Goal: Check status: Check status

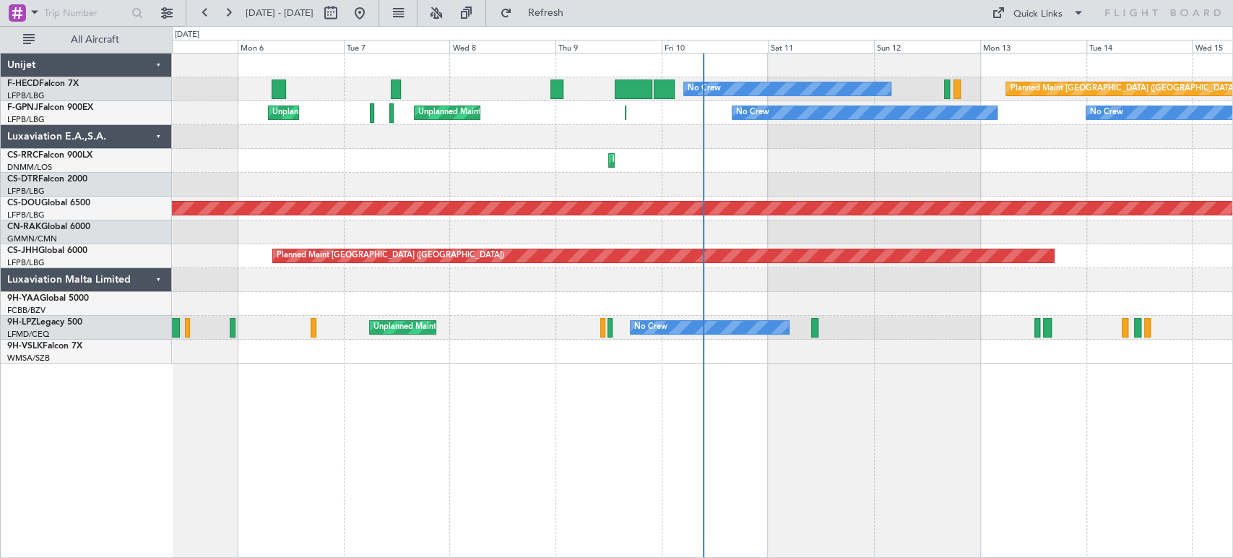
click at [537, 150] on div "Planned Maint [GEOGRAPHIC_DATA] ([GEOGRAPHIC_DATA]) No Crew Planned Maint [GEOG…" at bounding box center [702, 208] width 1060 height 310
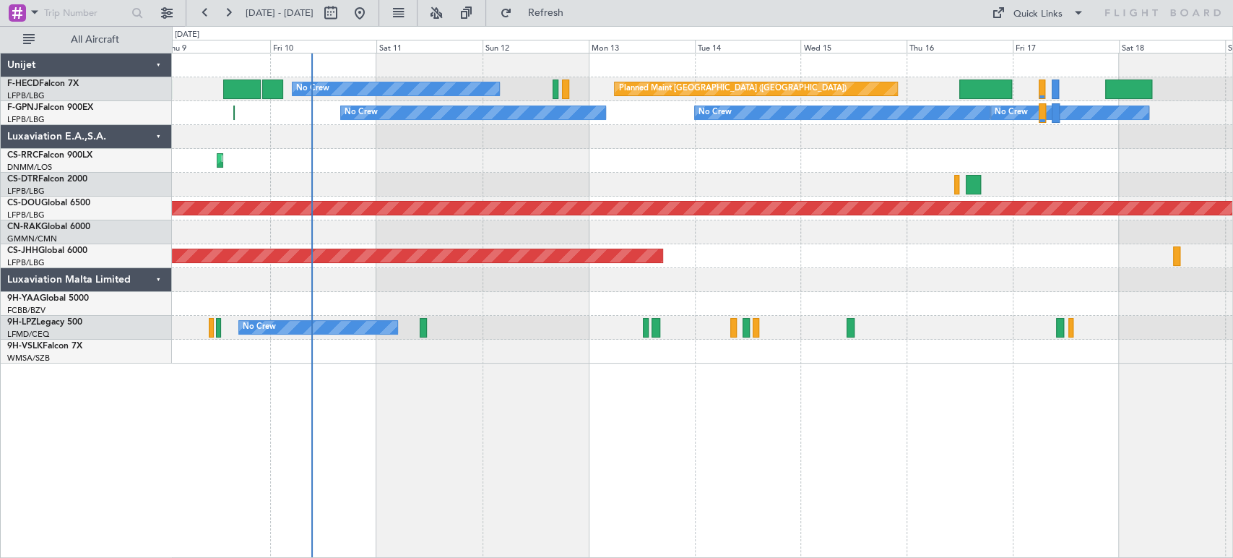
click at [638, 178] on div "Planned Maint [GEOGRAPHIC_DATA] ([GEOGRAPHIC_DATA]) No Crew Planned Maint [GEOG…" at bounding box center [702, 208] width 1060 height 310
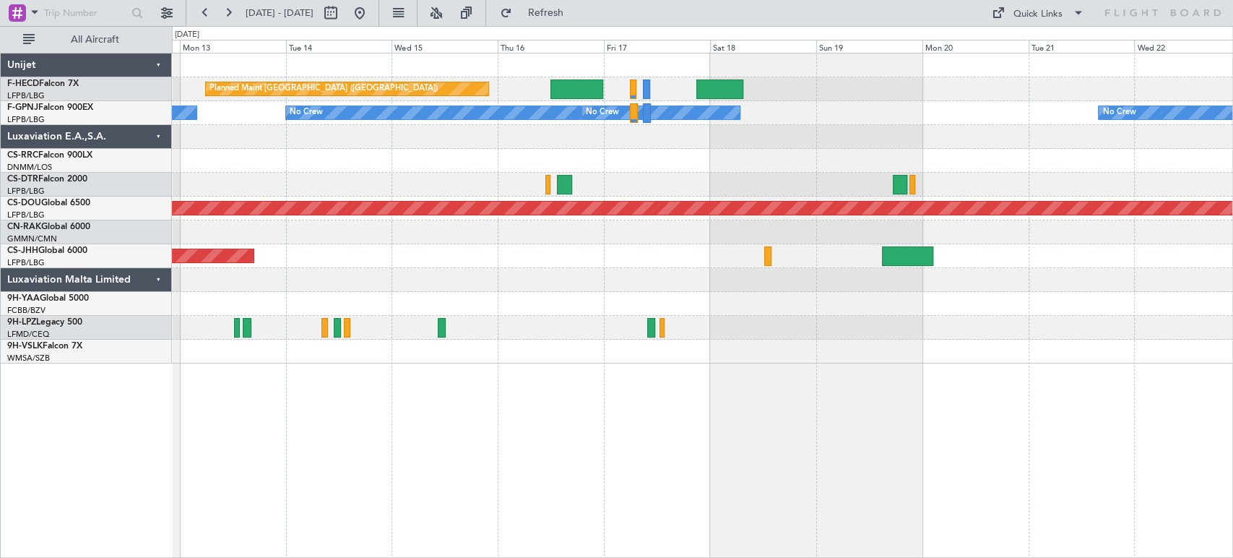
click at [386, 148] on div "Planned Maint [GEOGRAPHIC_DATA] ([GEOGRAPHIC_DATA]) No Crew Planned Maint [GEOG…" at bounding box center [702, 208] width 1060 height 310
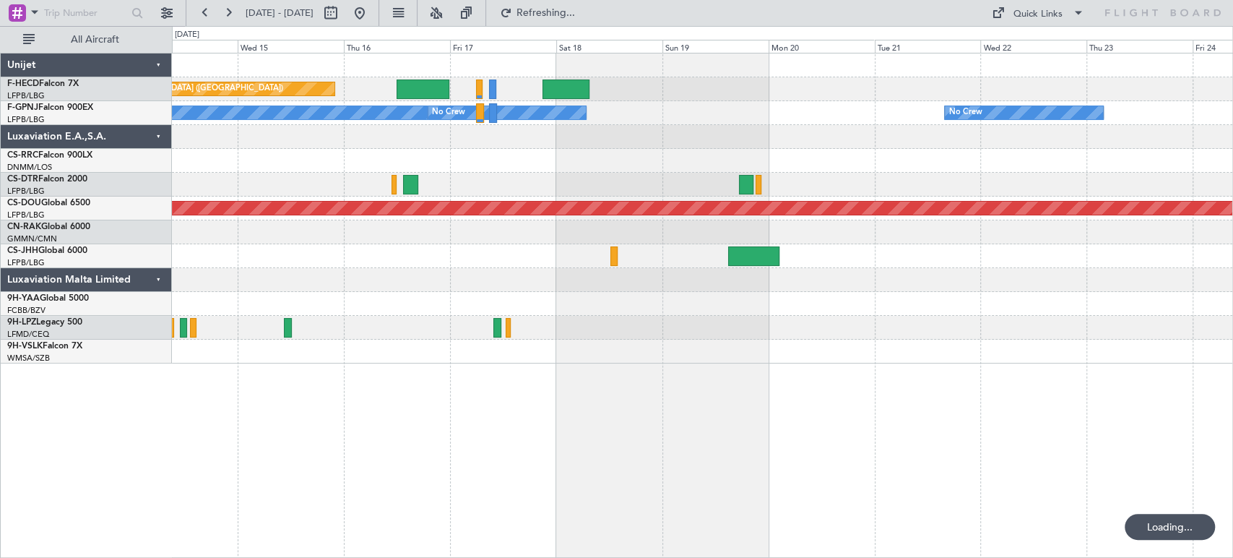
click at [140, 159] on div "Planned Maint [GEOGRAPHIC_DATA] ([GEOGRAPHIC_DATA]) No Crew No Crew No Crew No …" at bounding box center [616, 292] width 1233 height 532
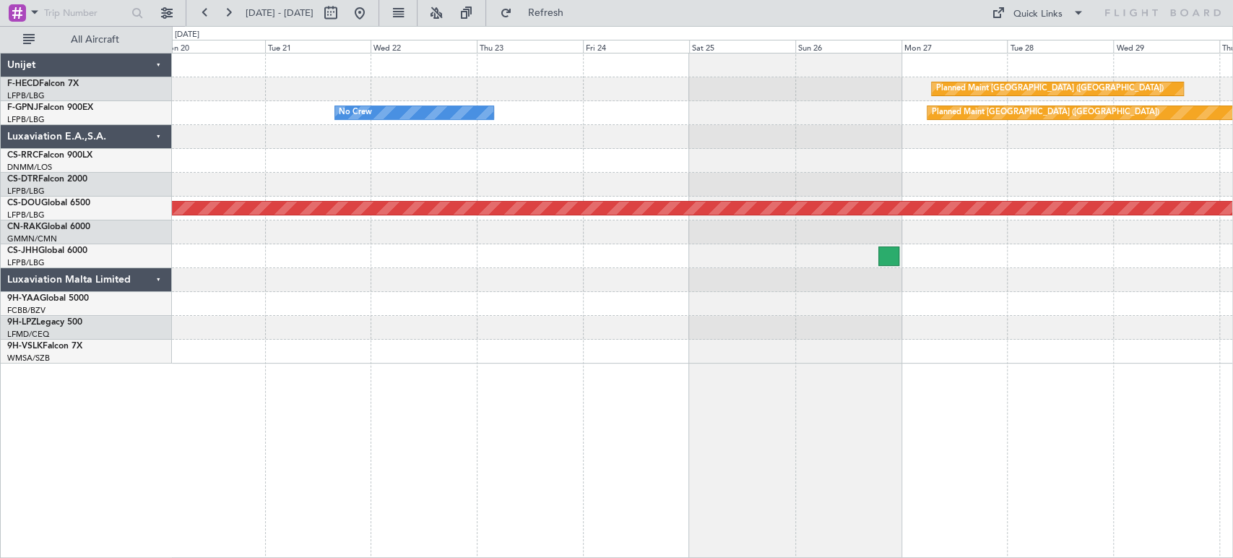
click at [311, 147] on div "Planned Maint [GEOGRAPHIC_DATA] ([GEOGRAPHIC_DATA]) No Crew Planned Maint [GEOG…" at bounding box center [702, 208] width 1060 height 310
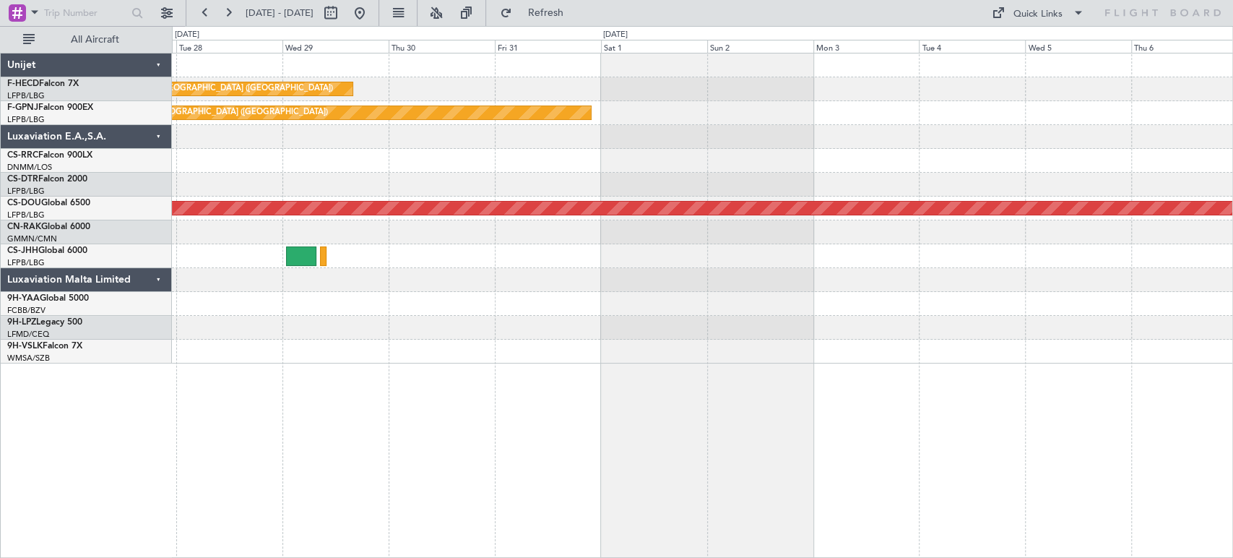
click at [441, 134] on div "Planned Maint [GEOGRAPHIC_DATA] ([GEOGRAPHIC_DATA]) Planned Maint [GEOGRAPHIC_D…" at bounding box center [702, 208] width 1060 height 310
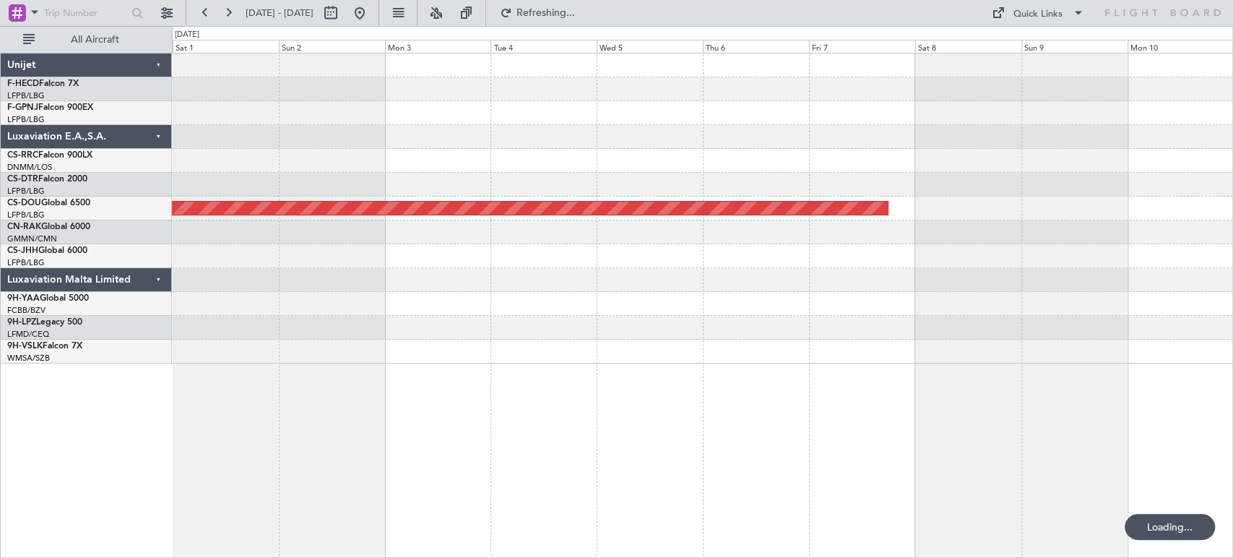
click at [433, 126] on div "Planned Maint [GEOGRAPHIC_DATA] ([GEOGRAPHIC_DATA]) Planned Maint [GEOGRAPHIC_D…" at bounding box center [702, 208] width 1060 height 310
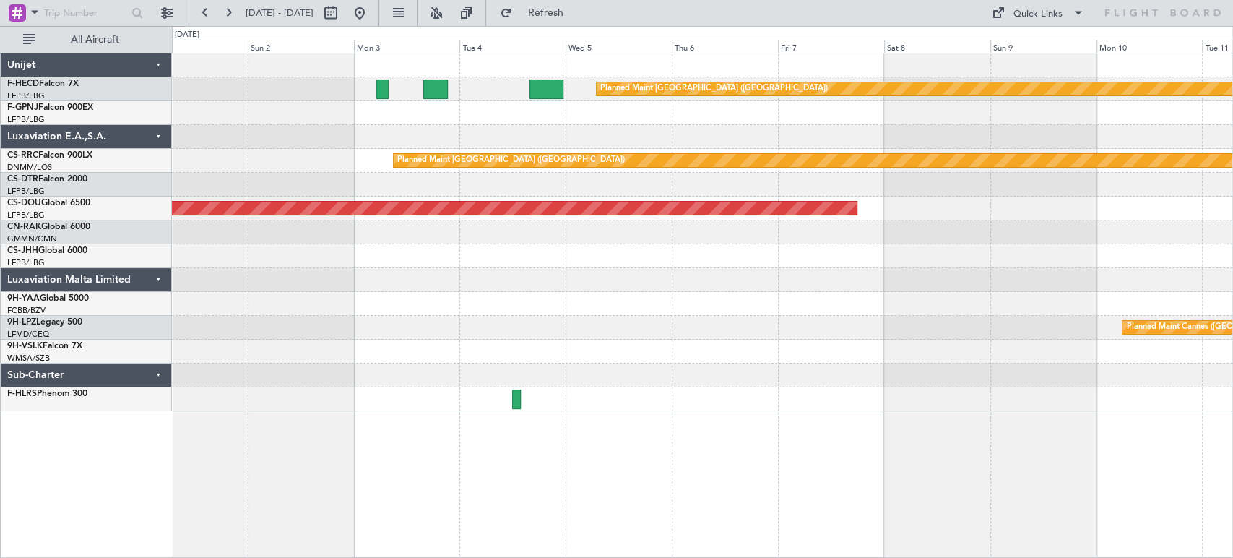
click at [438, 100] on div "Planned Maint [GEOGRAPHIC_DATA] ([GEOGRAPHIC_DATA]) Planned Maint [GEOGRAPHIC_D…" at bounding box center [702, 231] width 1060 height 357
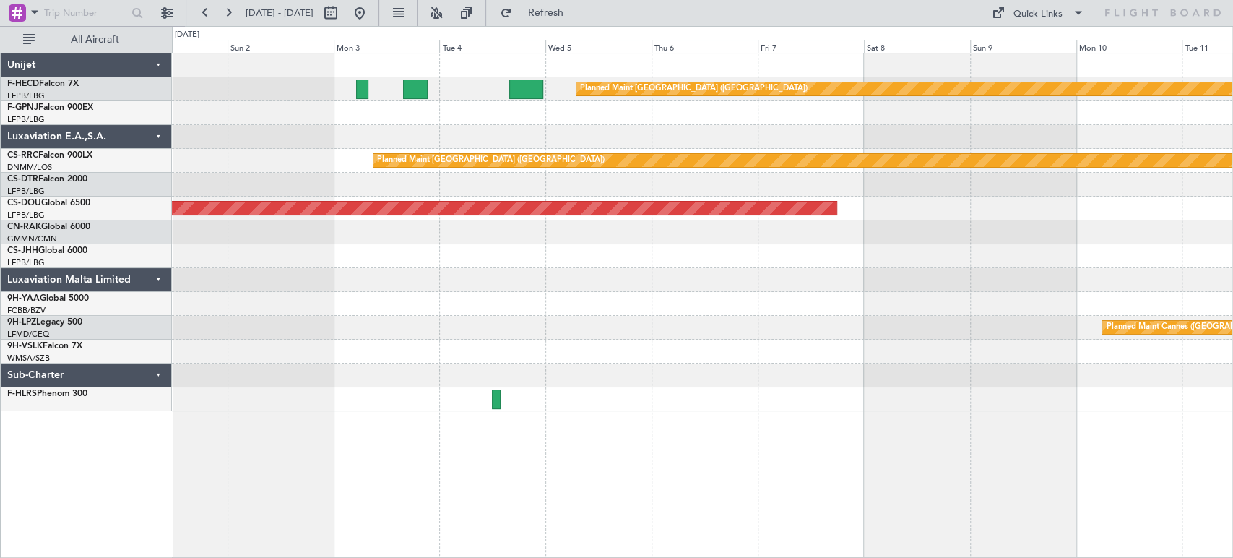
click at [462, 91] on div "Planned Maint [GEOGRAPHIC_DATA] ([GEOGRAPHIC_DATA])" at bounding box center [702, 89] width 1060 height 24
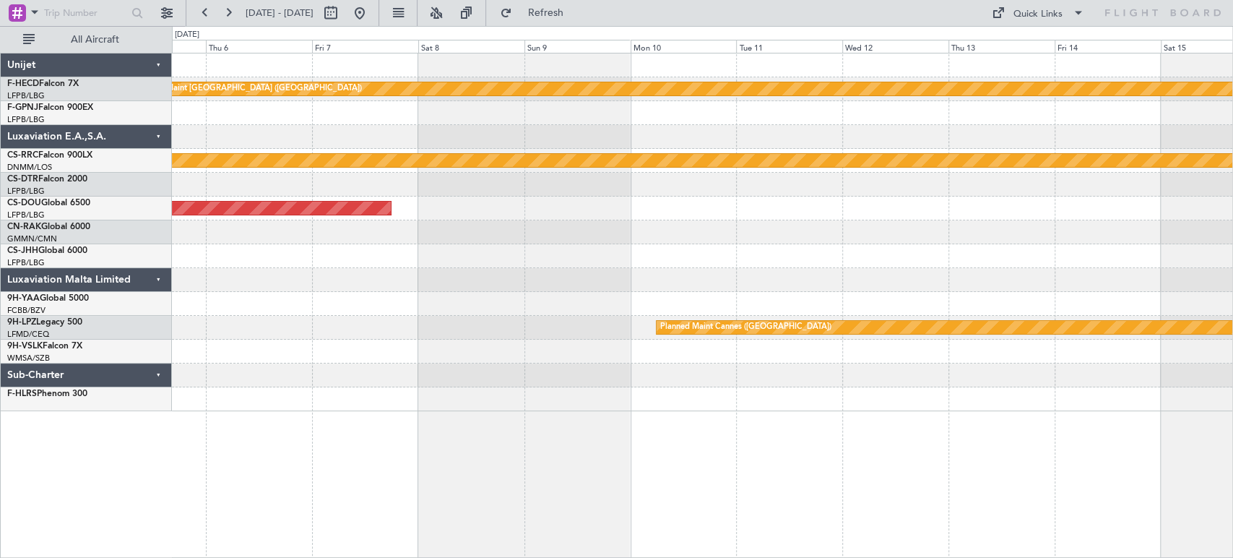
click at [227, 182] on div "Planned Maint [GEOGRAPHIC_DATA] ([GEOGRAPHIC_DATA]) Planned Maint [GEOGRAPHIC_D…" at bounding box center [702, 231] width 1060 height 357
click at [474, 198] on div "Planned Maint [GEOGRAPHIC_DATA] ([GEOGRAPHIC_DATA]) Planned Maint [GEOGRAPHIC_D…" at bounding box center [702, 231] width 1060 height 357
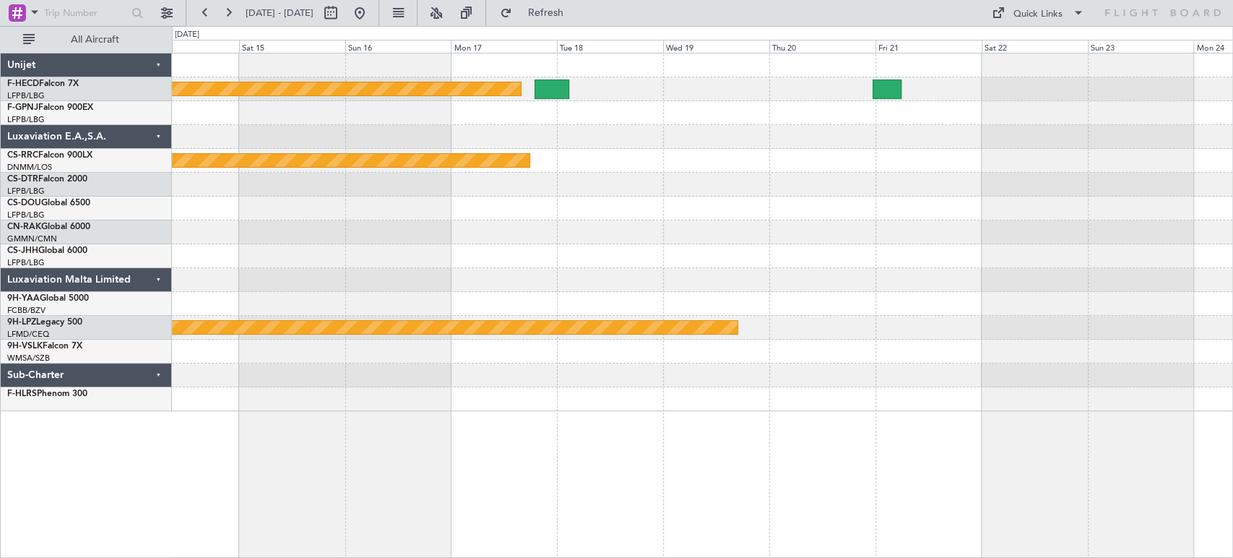
click at [493, 176] on div "Planned Maint [GEOGRAPHIC_DATA] ([GEOGRAPHIC_DATA]) Planned Maint [GEOGRAPHIC_D…" at bounding box center [702, 231] width 1060 height 357
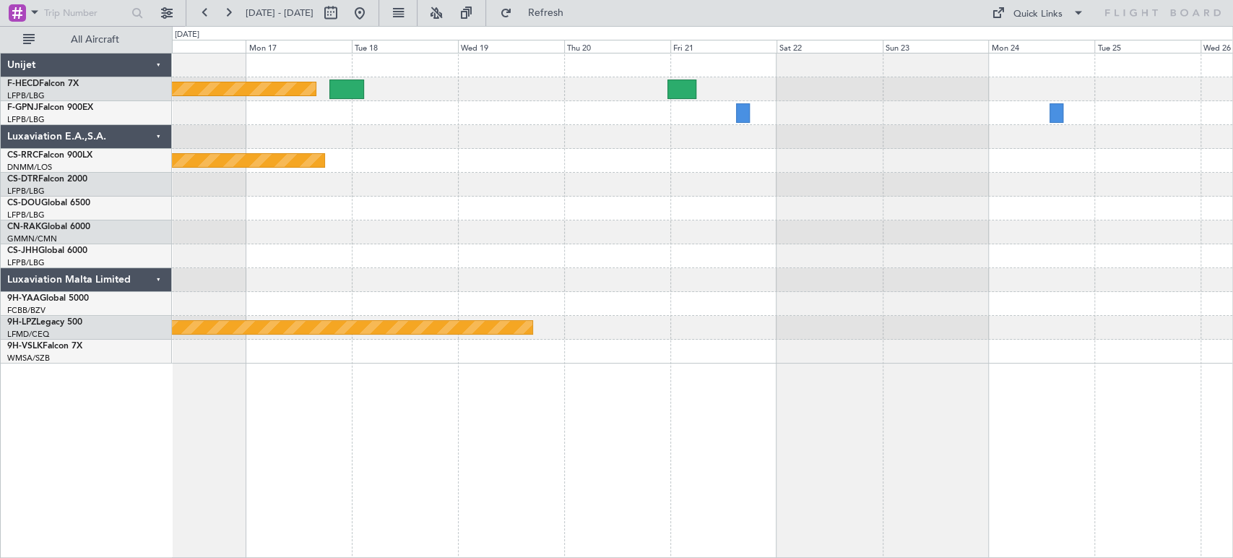
click at [560, 131] on div "Planned Maint [GEOGRAPHIC_DATA] ([GEOGRAPHIC_DATA]) Planned Maint [GEOGRAPHIC_D…" at bounding box center [702, 208] width 1060 height 310
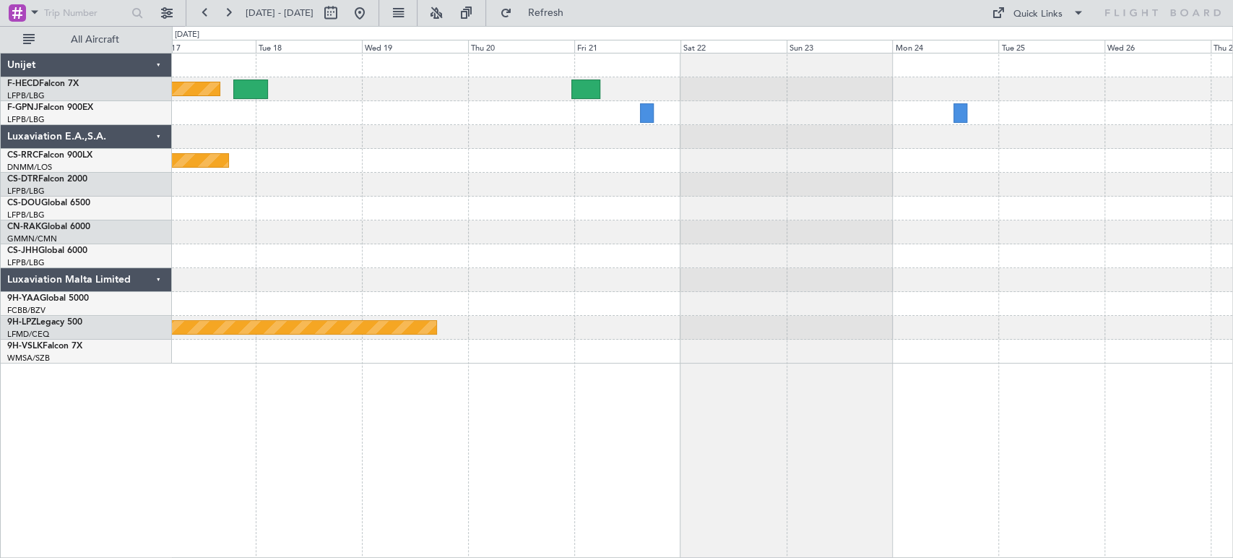
click at [982, 156] on div "Planned Maint [GEOGRAPHIC_DATA] ([GEOGRAPHIC_DATA]) Planned Maint [GEOGRAPHIC_D…" at bounding box center [702, 208] width 1060 height 310
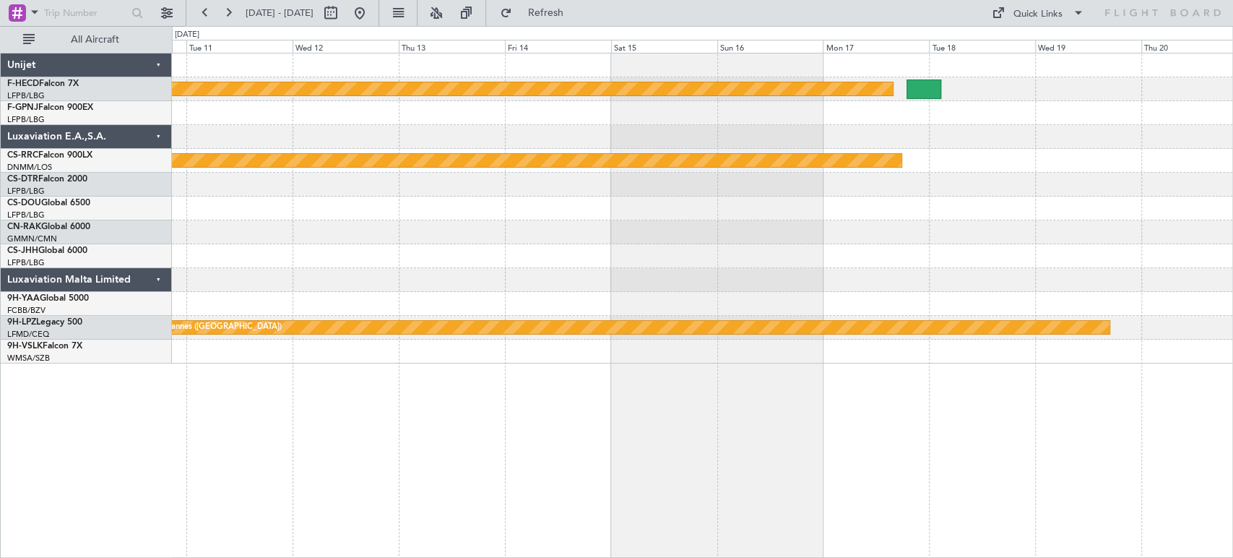
click at [1015, 95] on div "Planned Maint [GEOGRAPHIC_DATA] ([GEOGRAPHIC_DATA]) Planned Maint [GEOGRAPHIC_D…" at bounding box center [702, 208] width 1060 height 310
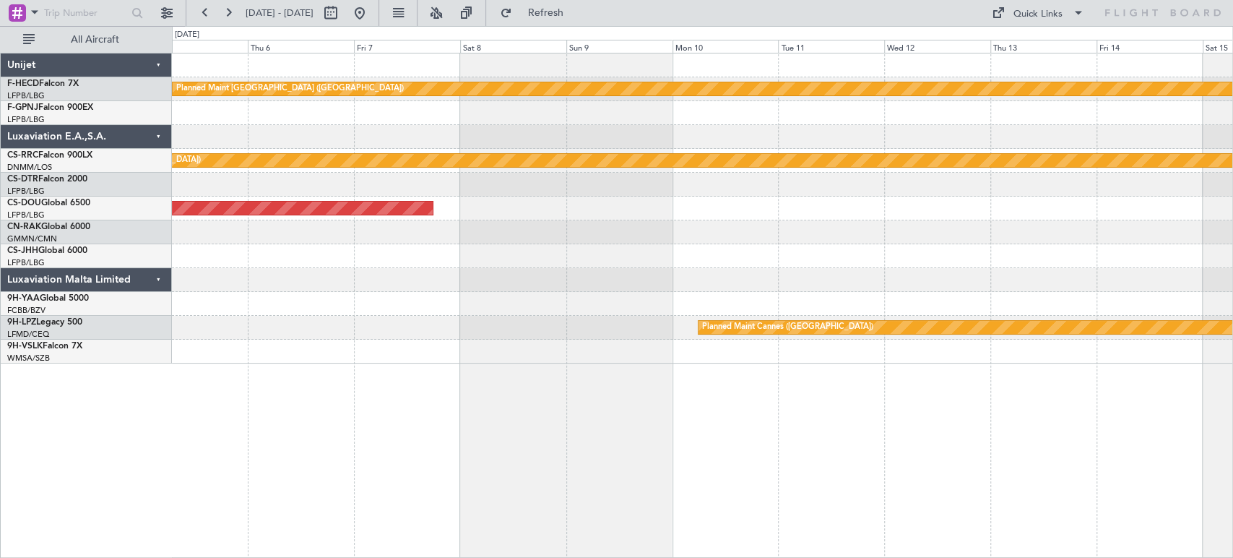
click at [1053, 91] on div "Planned Maint [GEOGRAPHIC_DATA] ([GEOGRAPHIC_DATA]) Planned Maint [GEOGRAPHIC_D…" at bounding box center [702, 208] width 1060 height 310
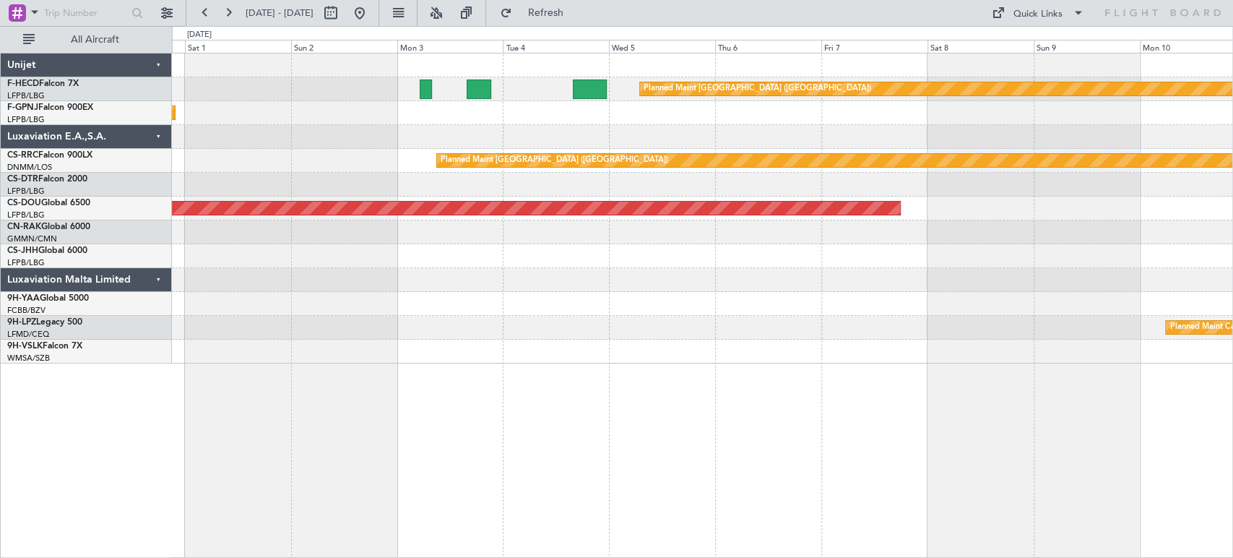
click at [534, 123] on div "Planned Maint [GEOGRAPHIC_DATA] ([GEOGRAPHIC_DATA]) Planned Maint [GEOGRAPHIC_D…" at bounding box center [702, 208] width 1060 height 310
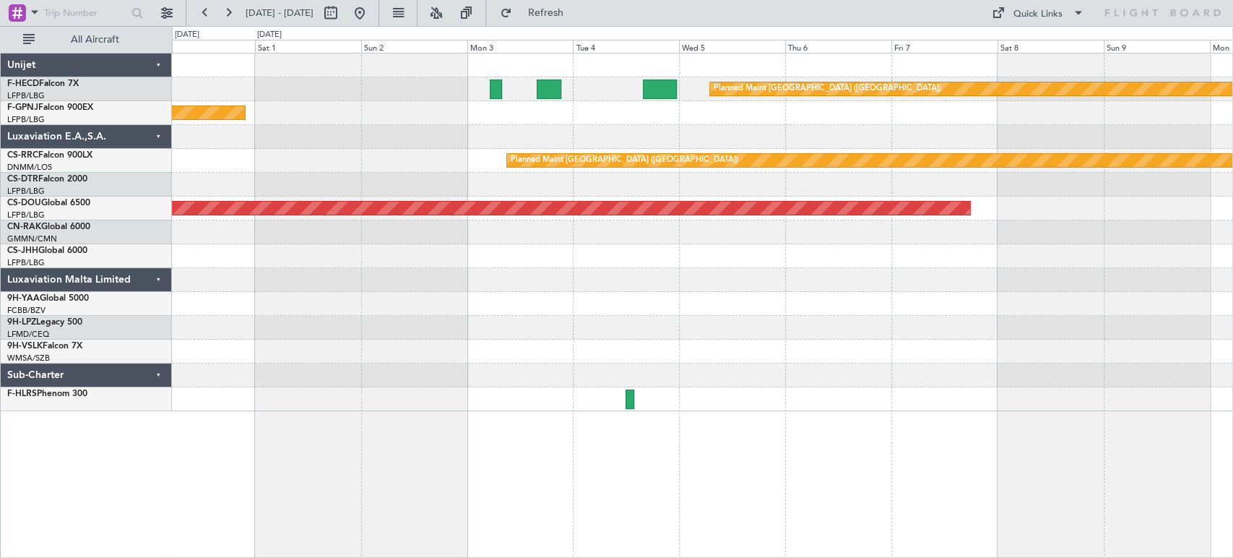
click at [844, 109] on div "Planned Maint [GEOGRAPHIC_DATA] ([GEOGRAPHIC_DATA])" at bounding box center [702, 113] width 1060 height 24
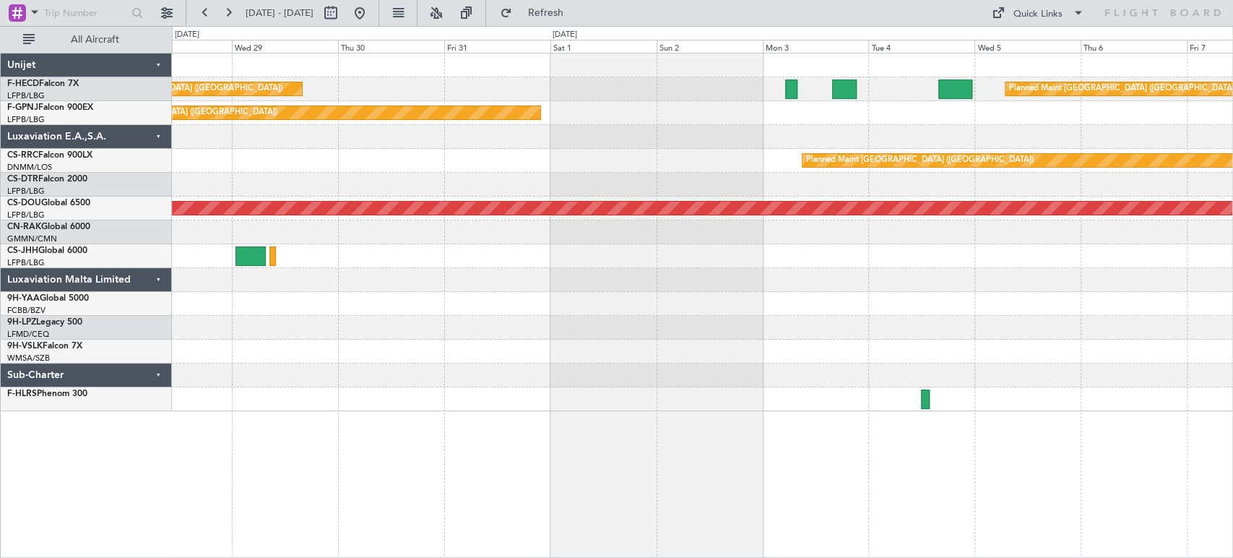
click at [555, 131] on div "Planned Maint [GEOGRAPHIC_DATA] ([GEOGRAPHIC_DATA]) Planned Maint [GEOGRAPHIC_D…" at bounding box center [702, 231] width 1060 height 357
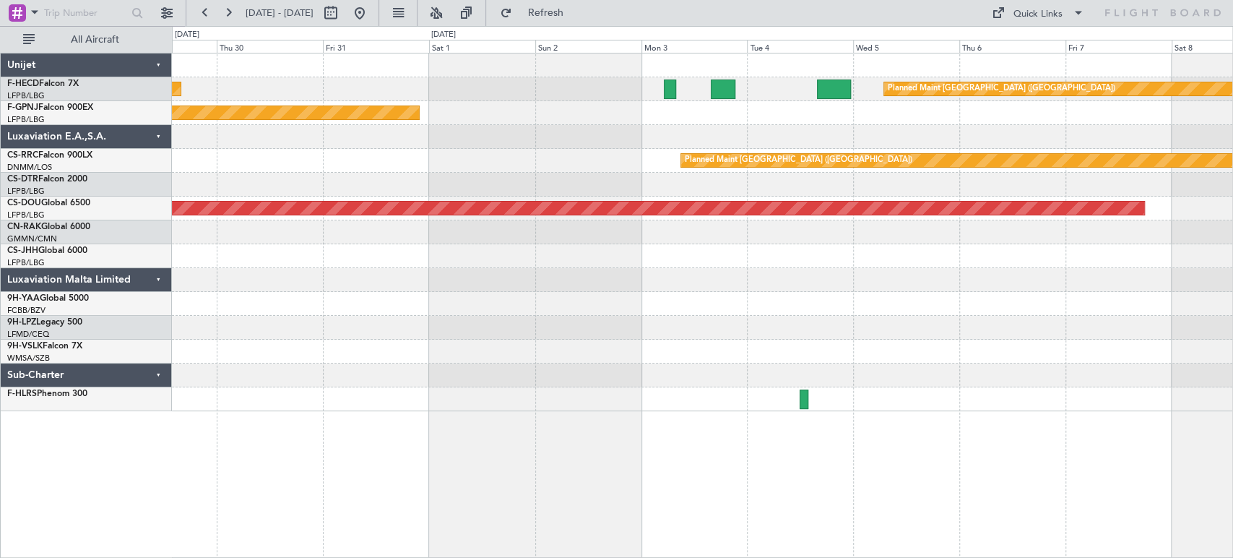
click at [549, 114] on div "Planned Maint [GEOGRAPHIC_DATA] ([GEOGRAPHIC_DATA])" at bounding box center [702, 113] width 1060 height 24
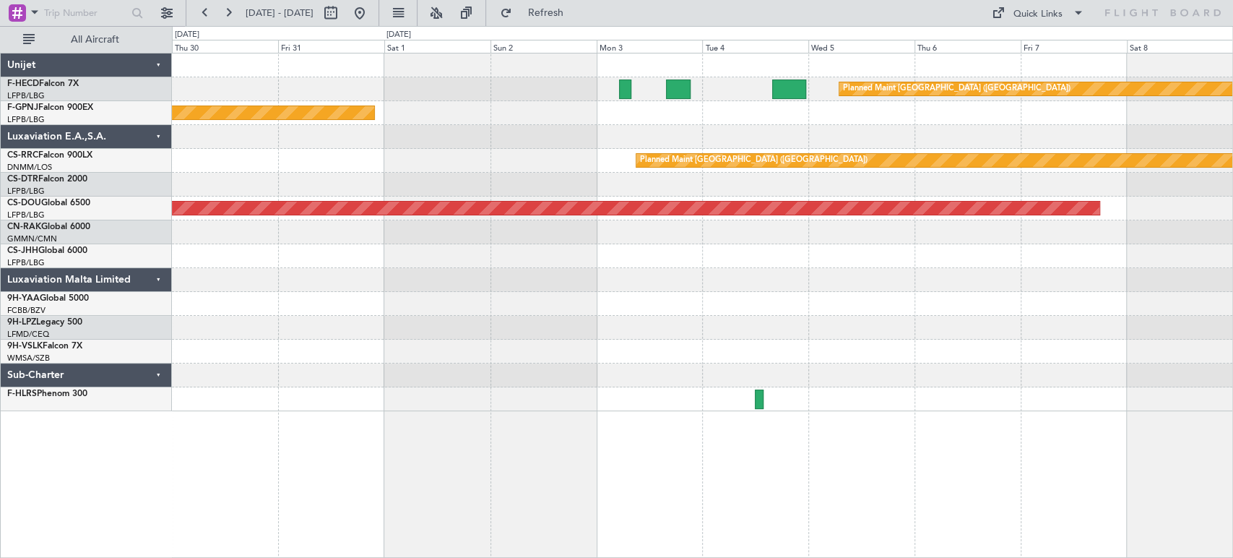
click at [1018, 123] on div "Planned Maint [GEOGRAPHIC_DATA] ([GEOGRAPHIC_DATA]) Planned Maint [GEOGRAPHIC_D…" at bounding box center [702, 231] width 1060 height 357
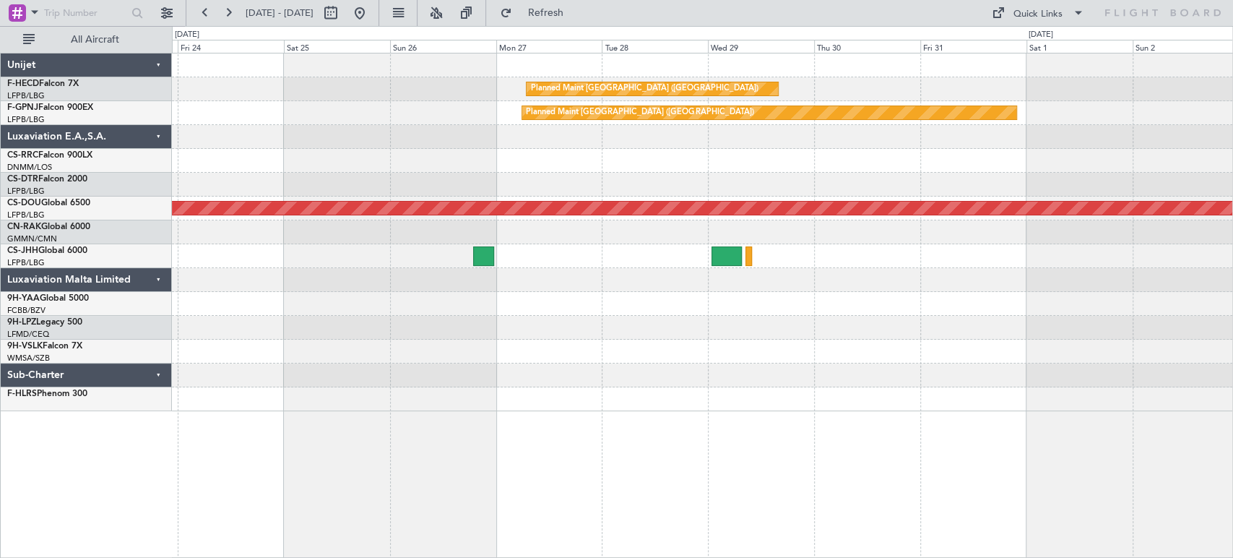
click at [903, 126] on div "Planned Maint [GEOGRAPHIC_DATA] ([GEOGRAPHIC_DATA]) Planned Maint [GEOGRAPHIC_D…" at bounding box center [702, 231] width 1060 height 357
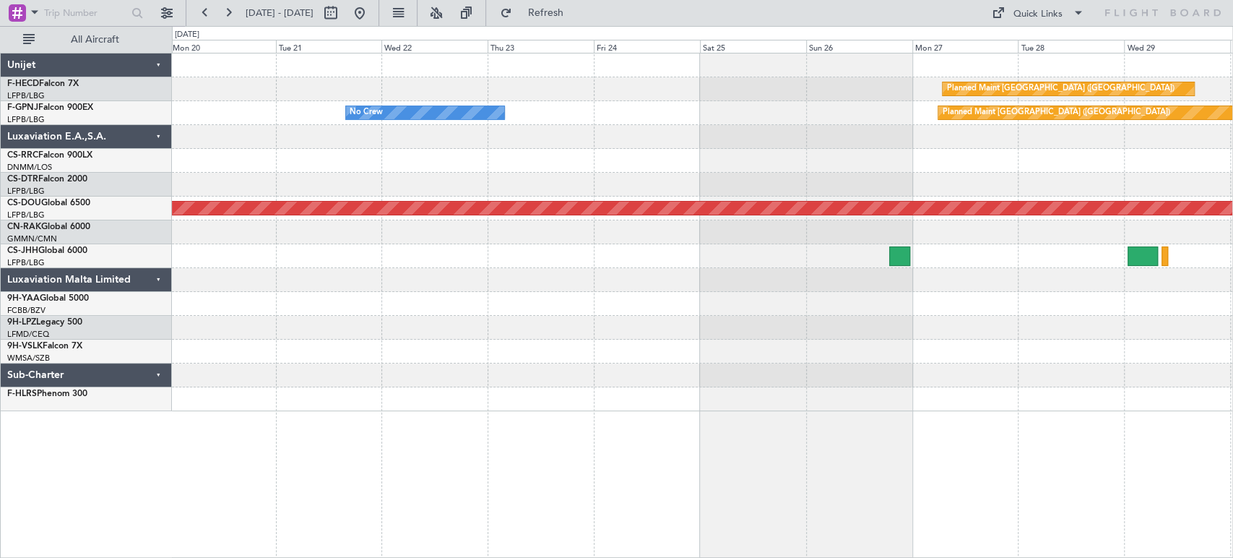
click at [728, 152] on div at bounding box center [702, 161] width 1060 height 24
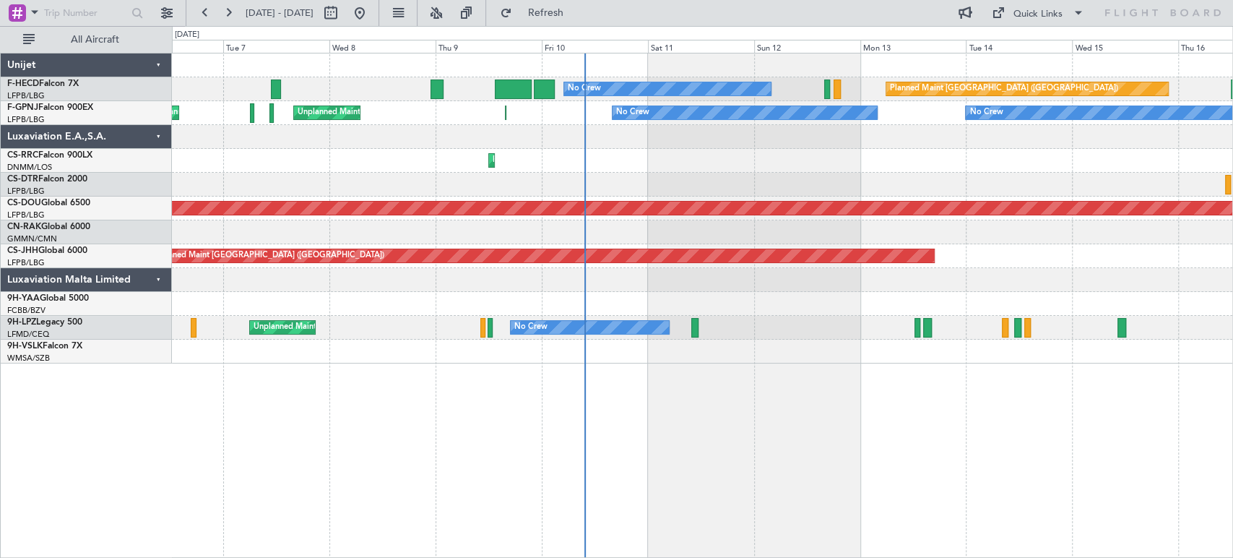
click at [378, 230] on div "Planned Maint [GEOGRAPHIC_DATA] ([GEOGRAPHIC_DATA]) No Crew Planned Maint [GEOG…" at bounding box center [702, 208] width 1060 height 310
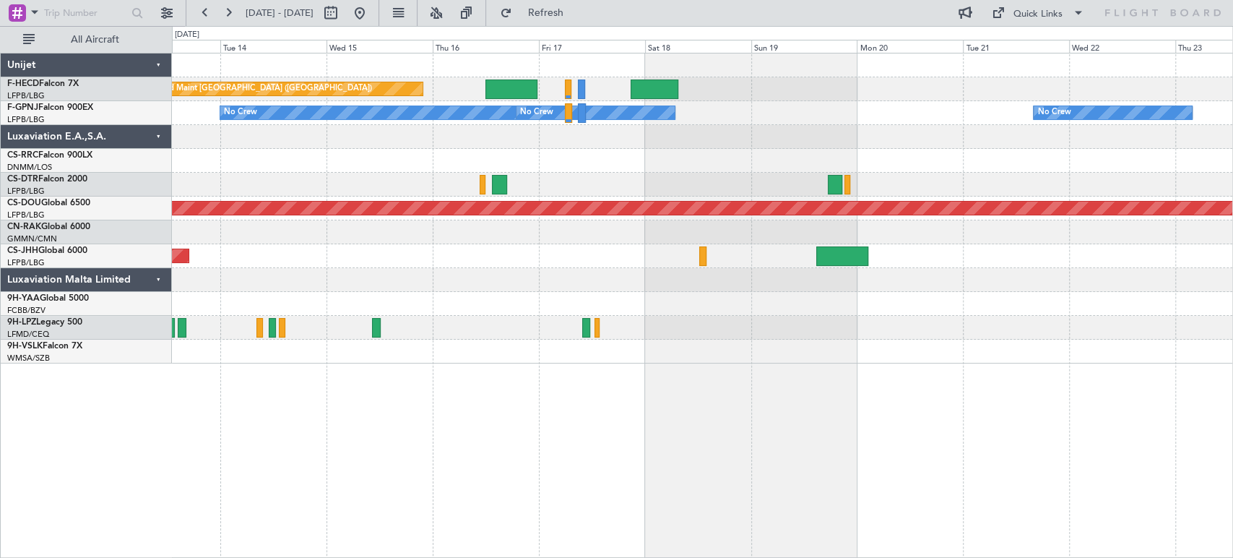
click at [182, 238] on div "Planned Maint [GEOGRAPHIC_DATA] ([GEOGRAPHIC_DATA]) No Crew No Crew No Crew No …" at bounding box center [702, 208] width 1060 height 310
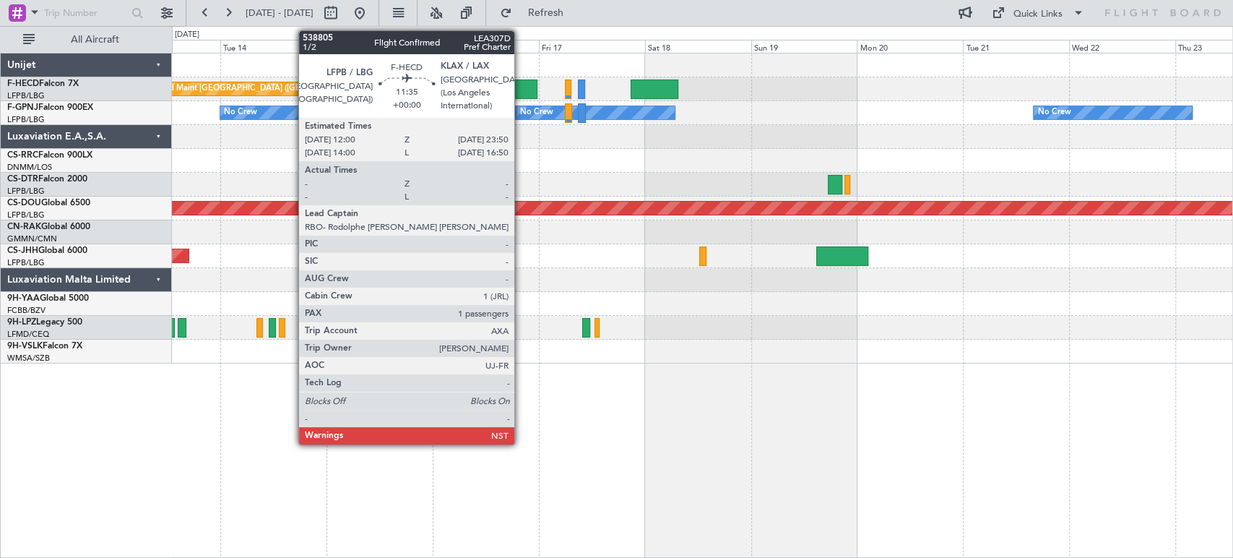
click at [521, 85] on div at bounding box center [511, 88] width 53 height 19
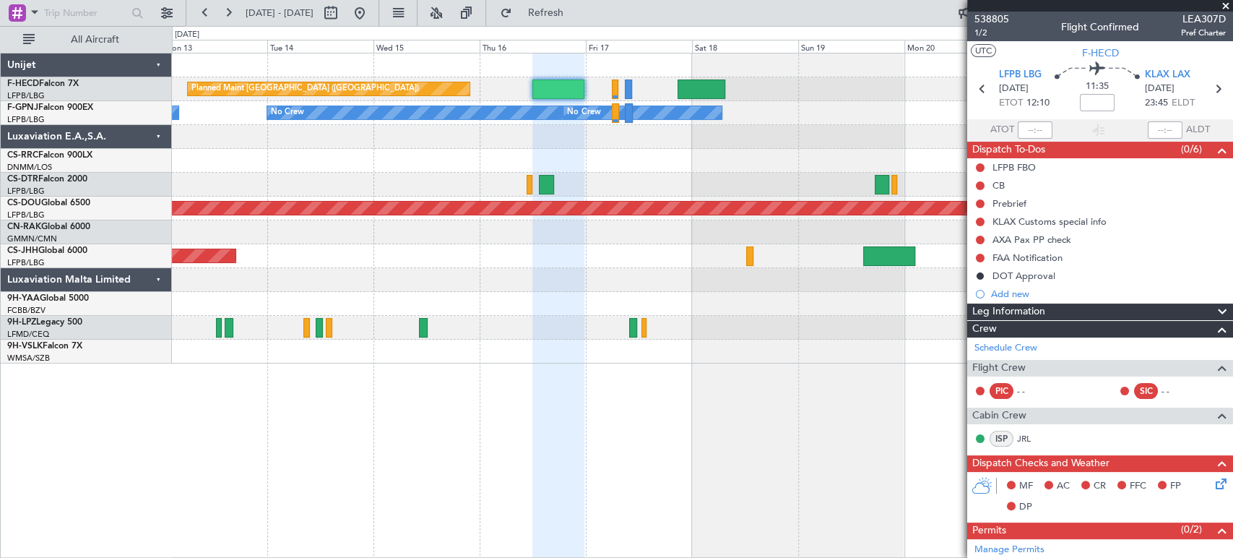
click at [794, 256] on div "Planned Maint [GEOGRAPHIC_DATA] ([GEOGRAPHIC_DATA])" at bounding box center [702, 256] width 1060 height 24
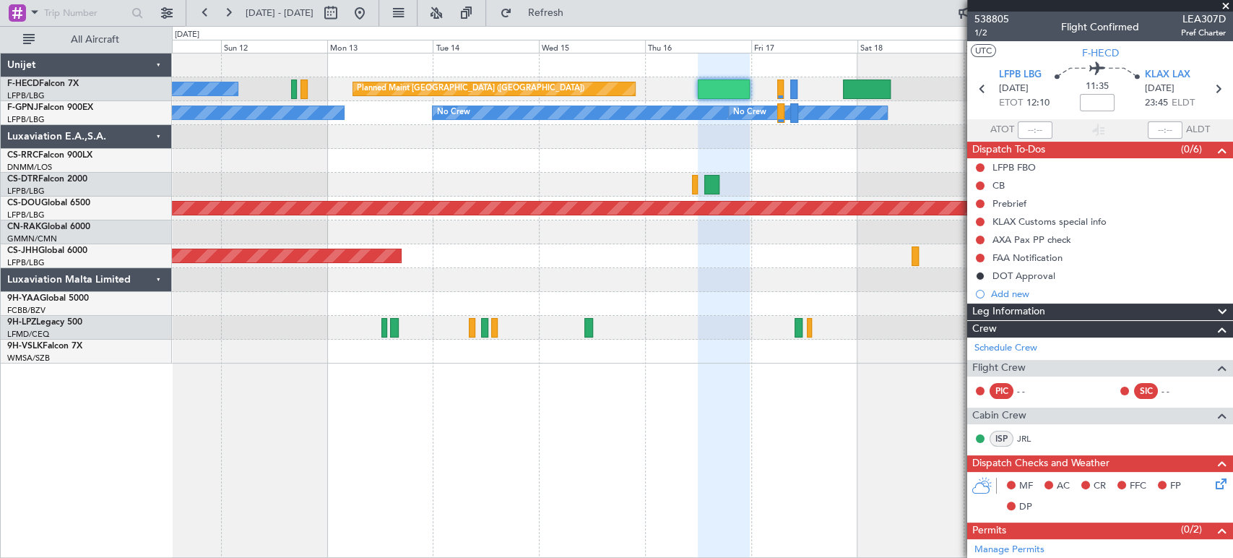
click at [810, 253] on div "Planned Maint [GEOGRAPHIC_DATA] ([GEOGRAPHIC_DATA])" at bounding box center [702, 256] width 1060 height 24
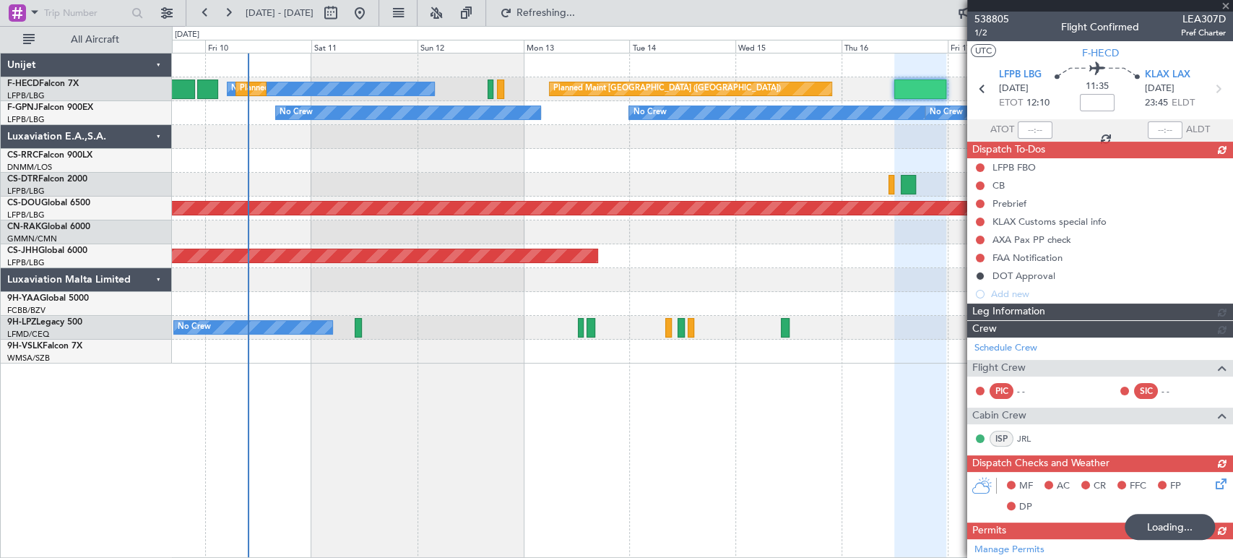
type input "+00:25"
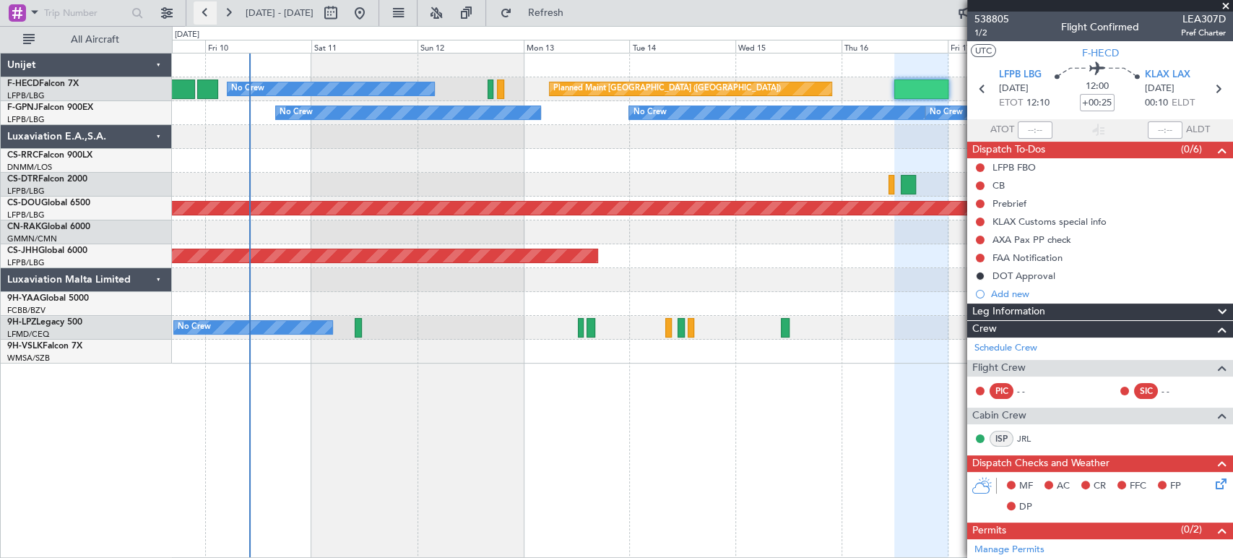
click at [204, 9] on button at bounding box center [205, 12] width 23 height 23
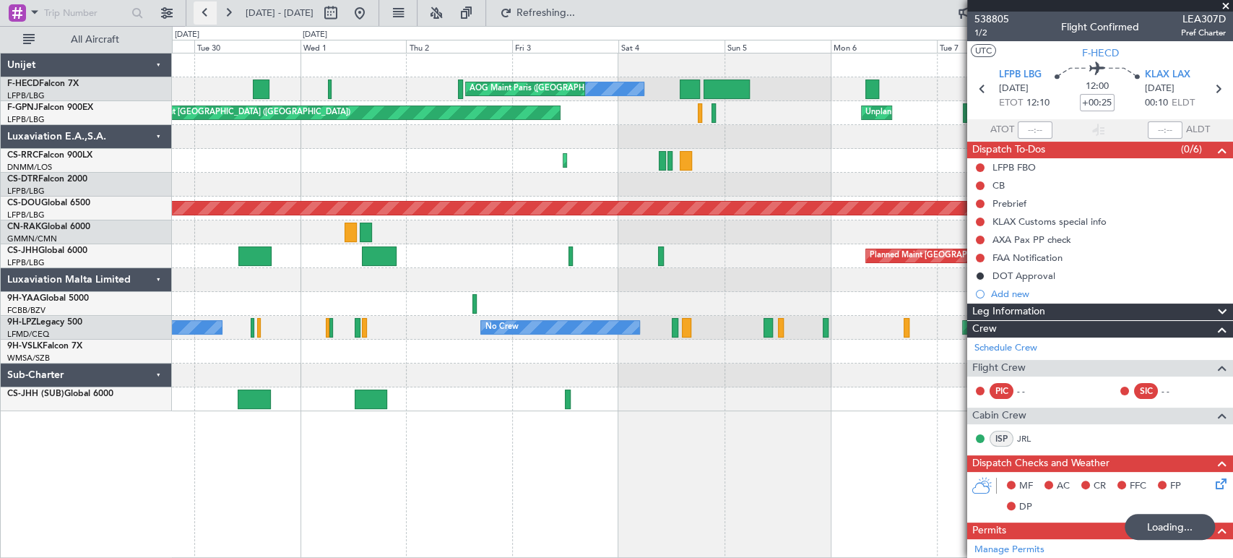
click at [204, 9] on button at bounding box center [205, 12] width 23 height 23
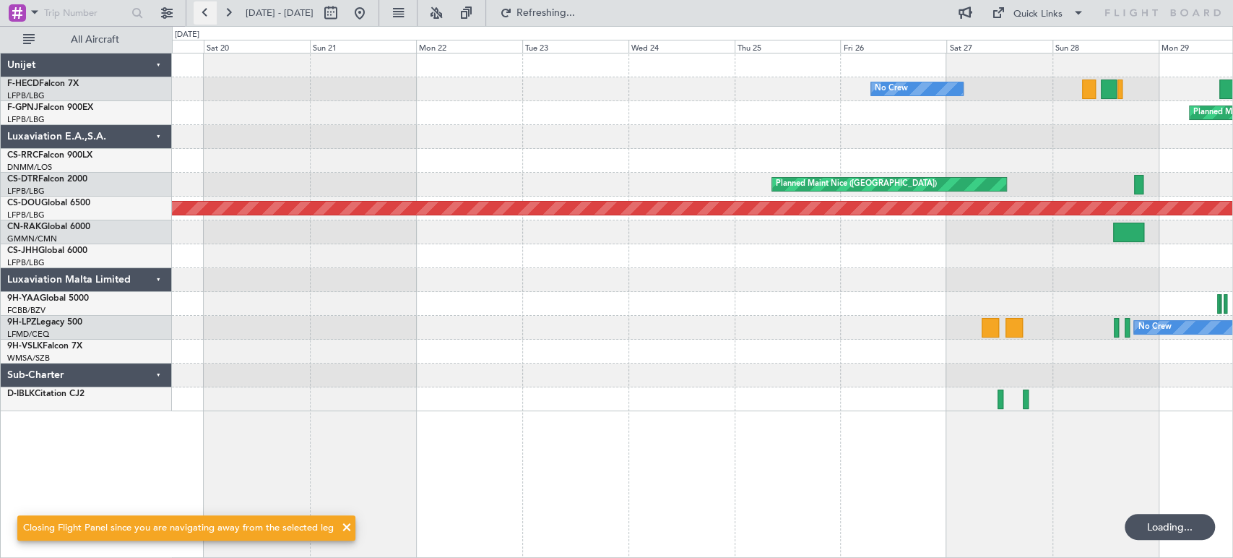
click at [204, 9] on button at bounding box center [205, 12] width 23 height 23
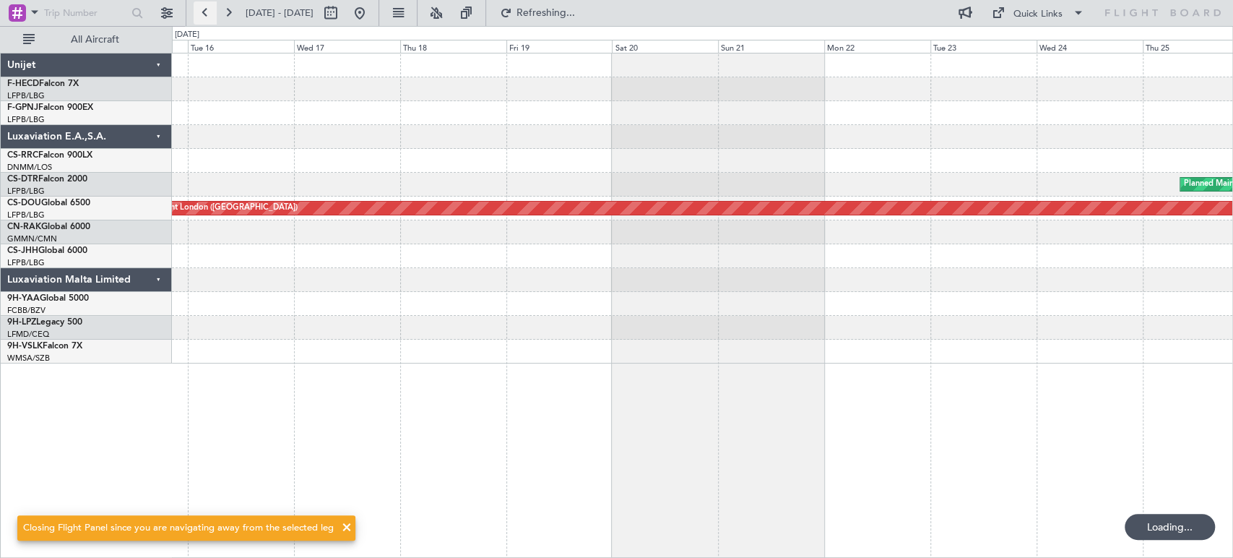
click at [204, 9] on button at bounding box center [205, 12] width 23 height 23
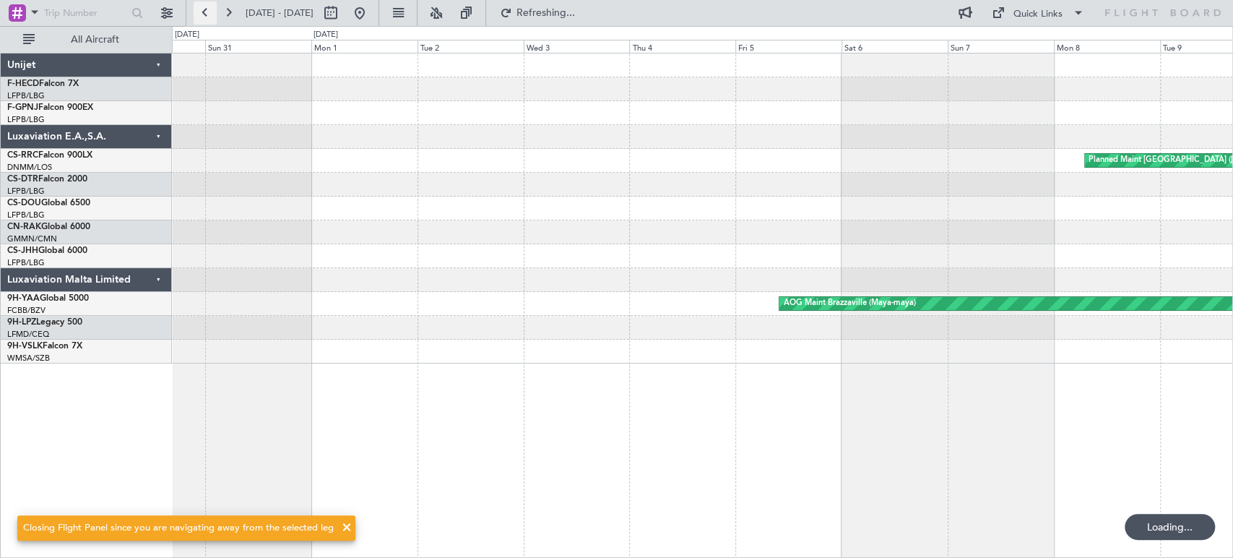
click at [204, 9] on button at bounding box center [205, 12] width 23 height 23
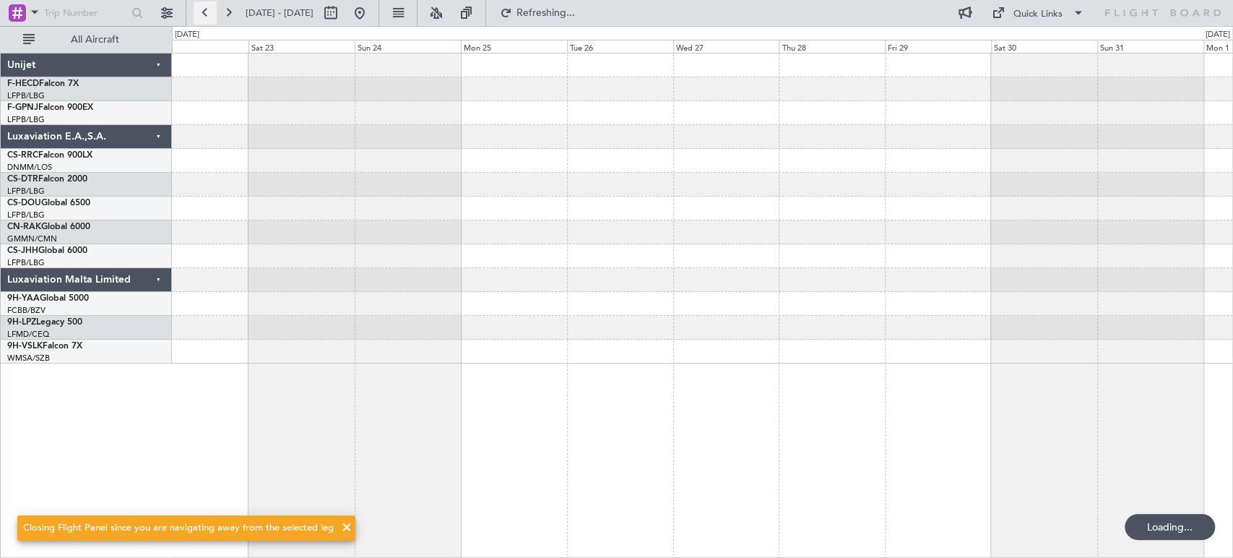
click at [204, 9] on button at bounding box center [205, 12] width 23 height 23
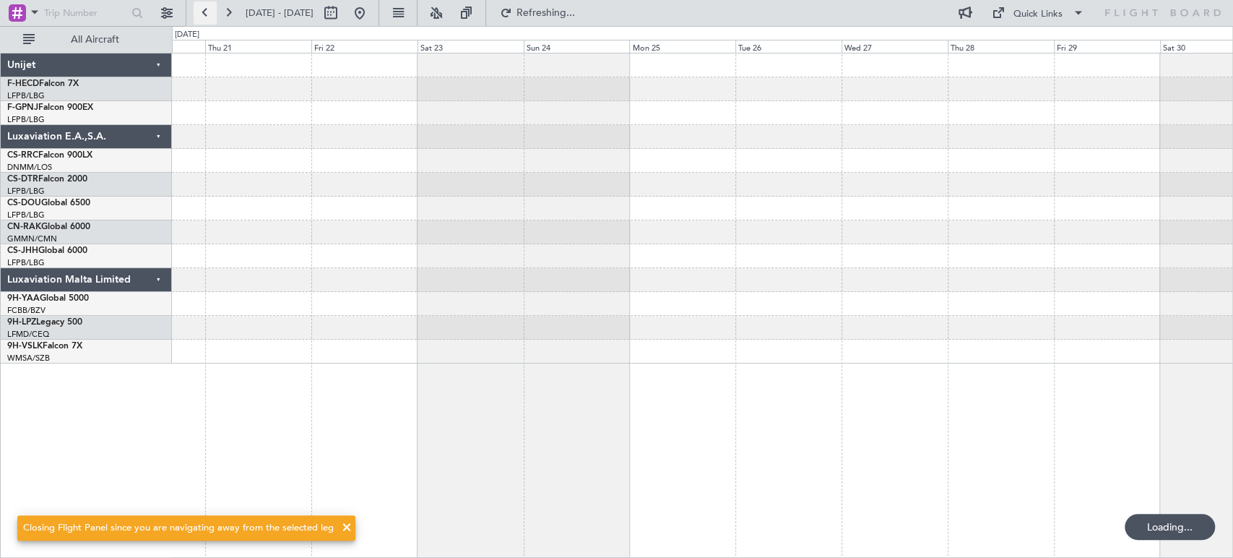
click at [204, 9] on button at bounding box center [205, 12] width 23 height 23
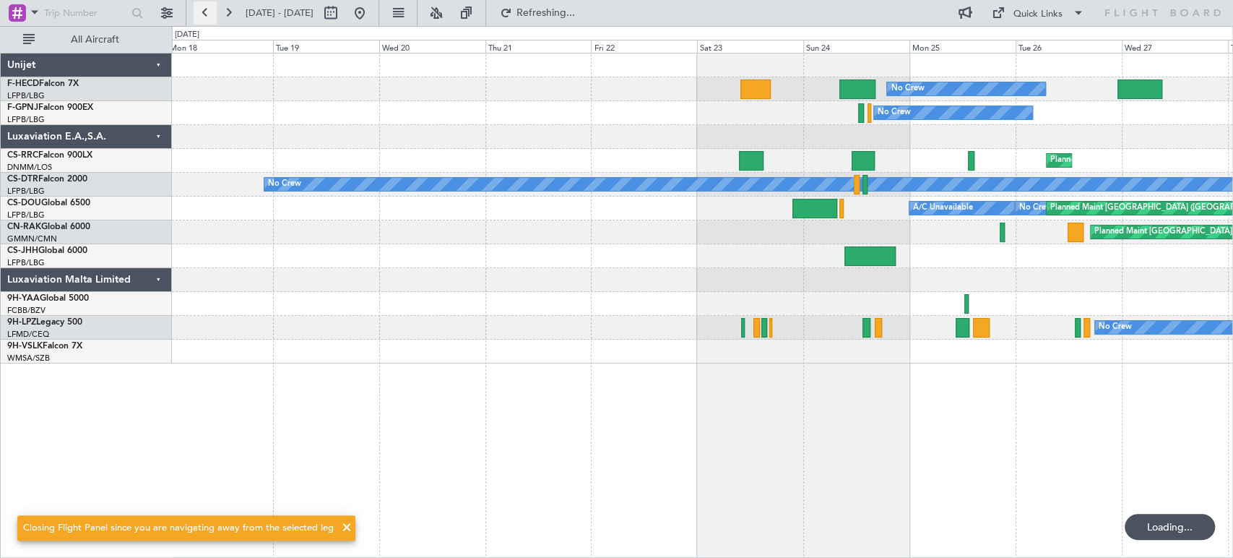
click at [204, 9] on button at bounding box center [205, 12] width 23 height 23
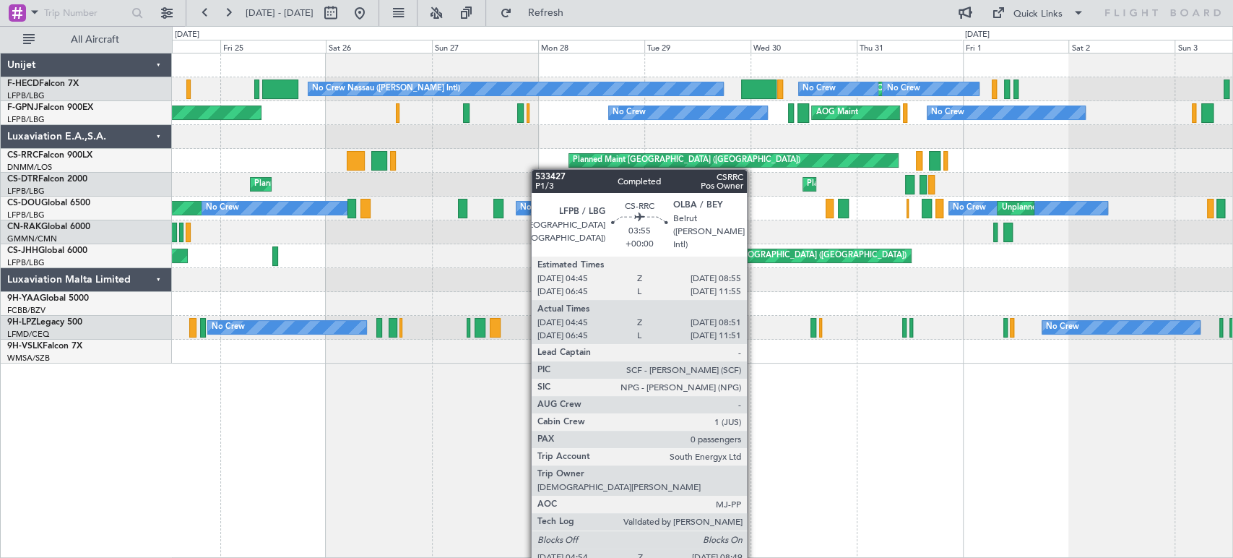
click at [398, 160] on div "Planned Maint Paris (Le Bourget) Planned Maint Paris (Le Bourget)" at bounding box center [702, 161] width 1060 height 24
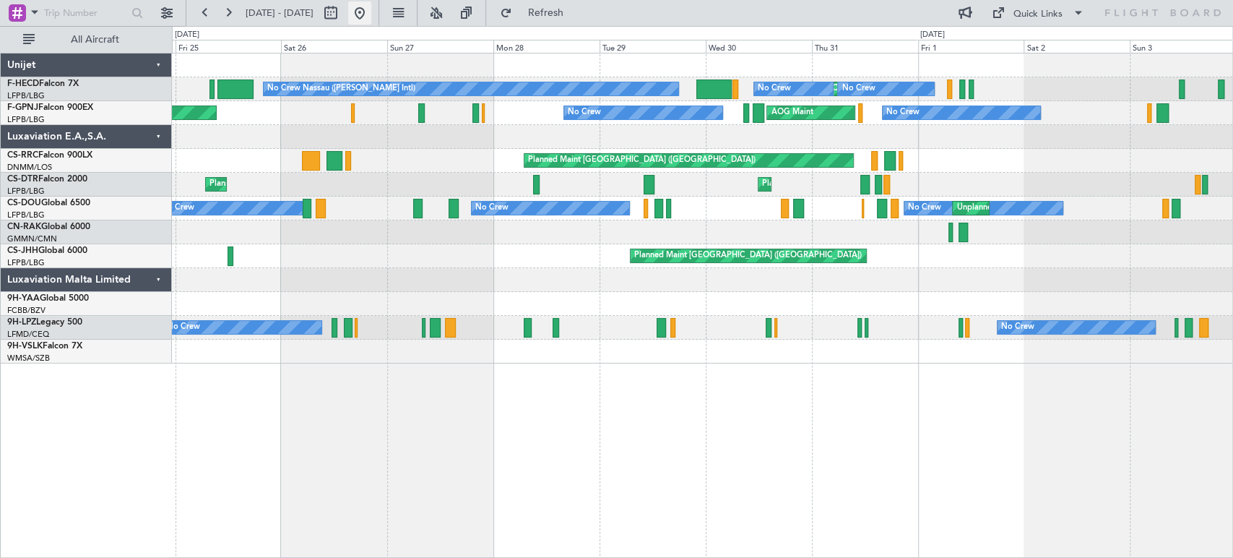
click at [371, 10] on button at bounding box center [359, 12] width 23 height 23
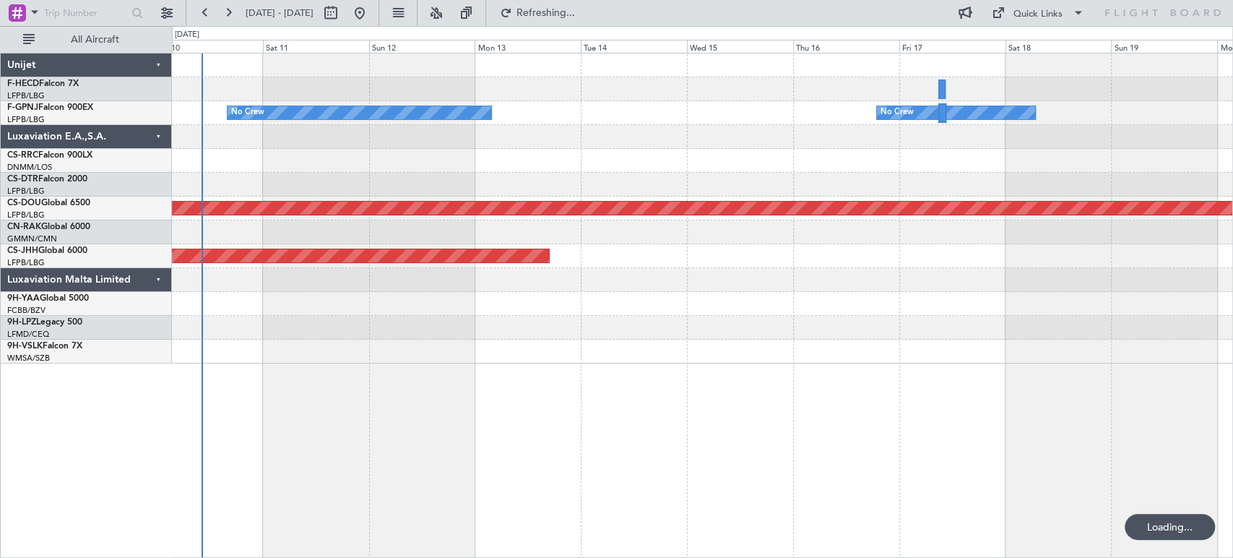
click at [393, 217] on div "No Crew No Crew No Crew Planned Maint London (Biggin Hill) Planned Maint Paris …" at bounding box center [702, 208] width 1060 height 310
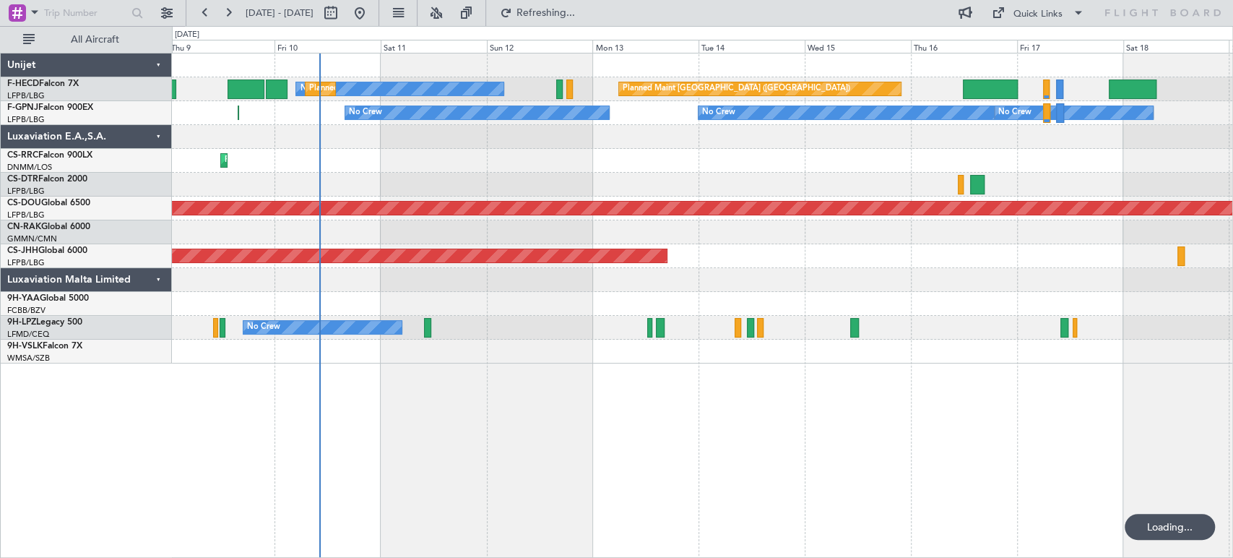
click at [490, 170] on div "Planned Maint Lagos ([PERSON_NAME])" at bounding box center [702, 161] width 1060 height 24
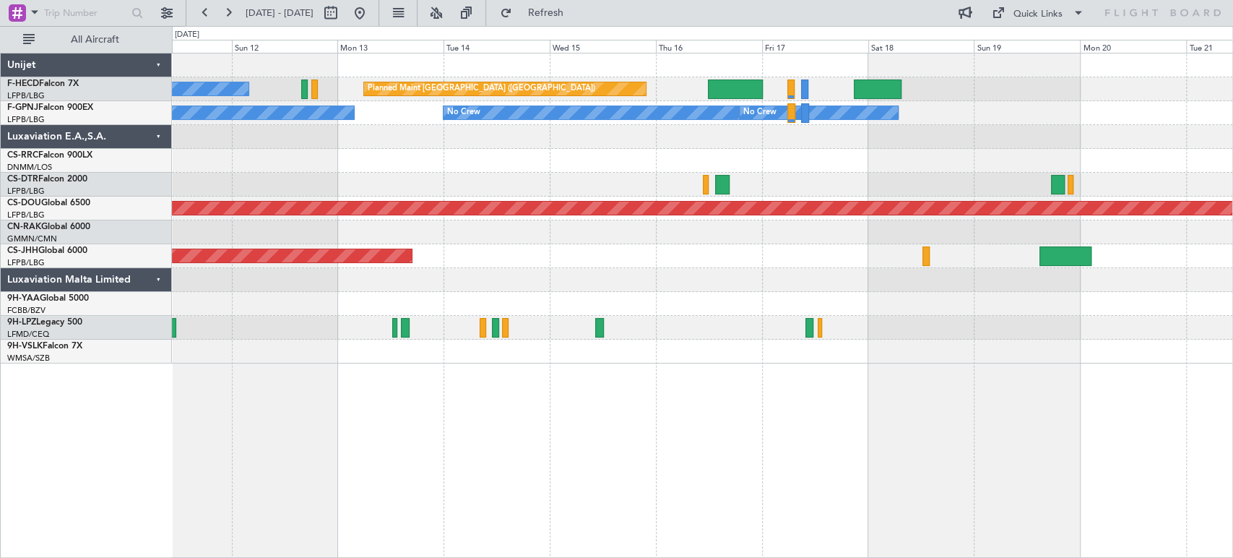
click at [600, 158] on div "Planned Maint Lagos ([PERSON_NAME])" at bounding box center [702, 161] width 1060 height 24
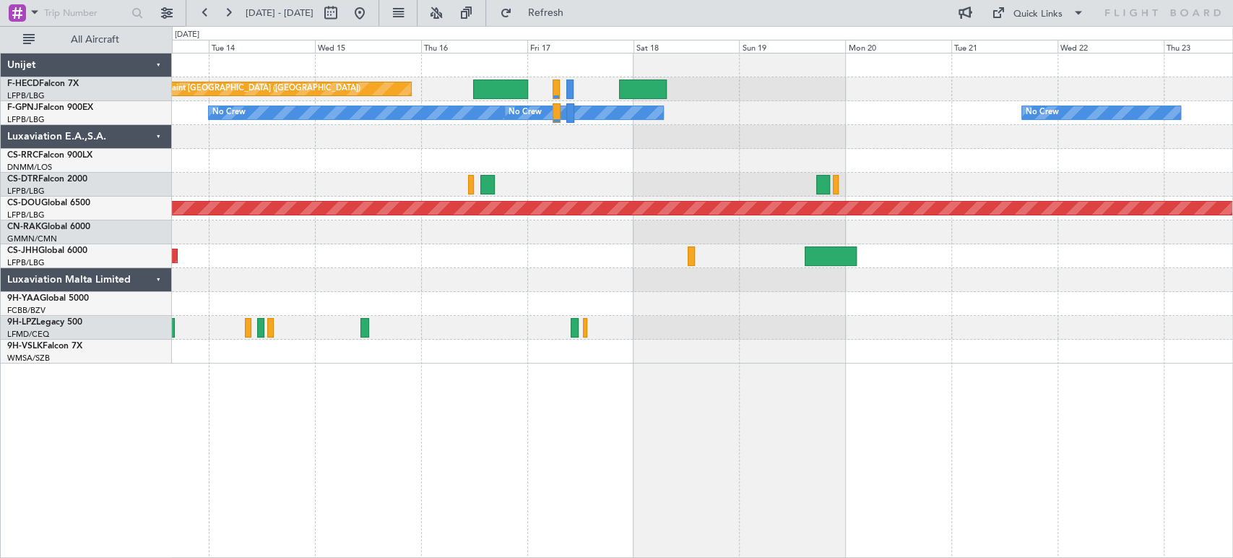
click at [534, 131] on div at bounding box center [702, 137] width 1060 height 24
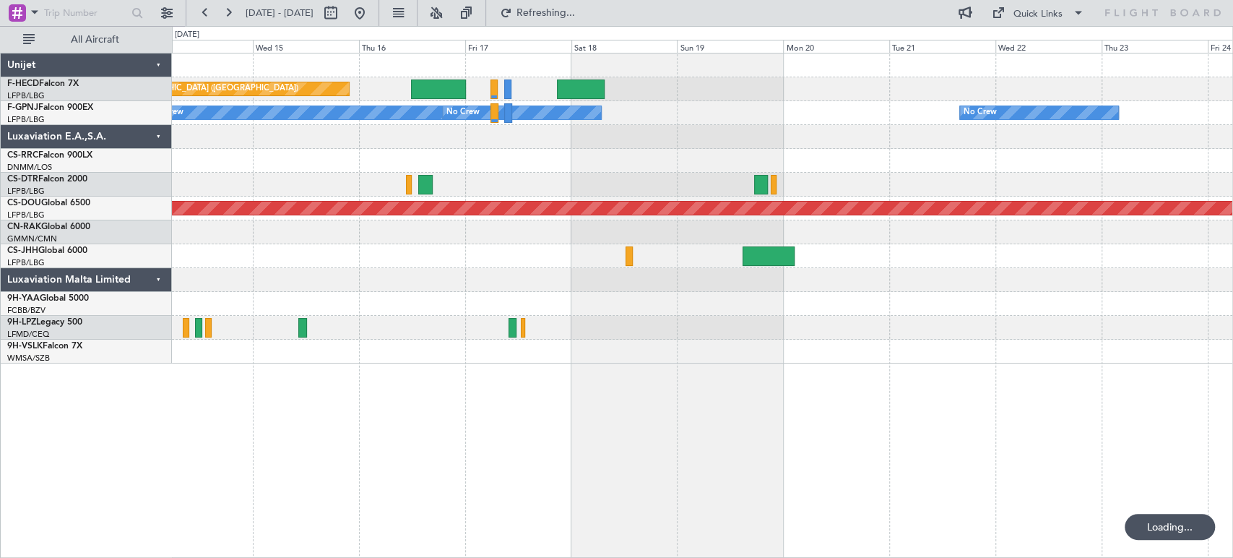
click at [212, 155] on div "Planned Maint Paris (Le Bourget) No Crew No Crew No Crew No Crew No Crew Planne…" at bounding box center [702, 208] width 1060 height 310
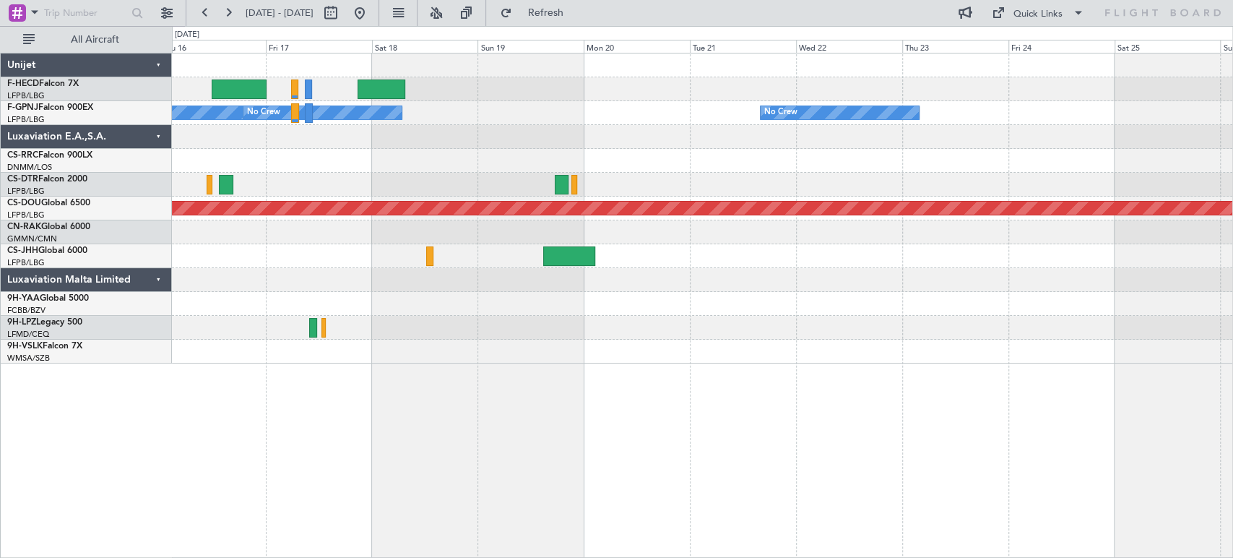
click at [205, 176] on div "Planned Maint Paris (Le Bourget) Planned Maint Paris (Le Bourget) No Crew No Cr…" at bounding box center [702, 208] width 1060 height 310
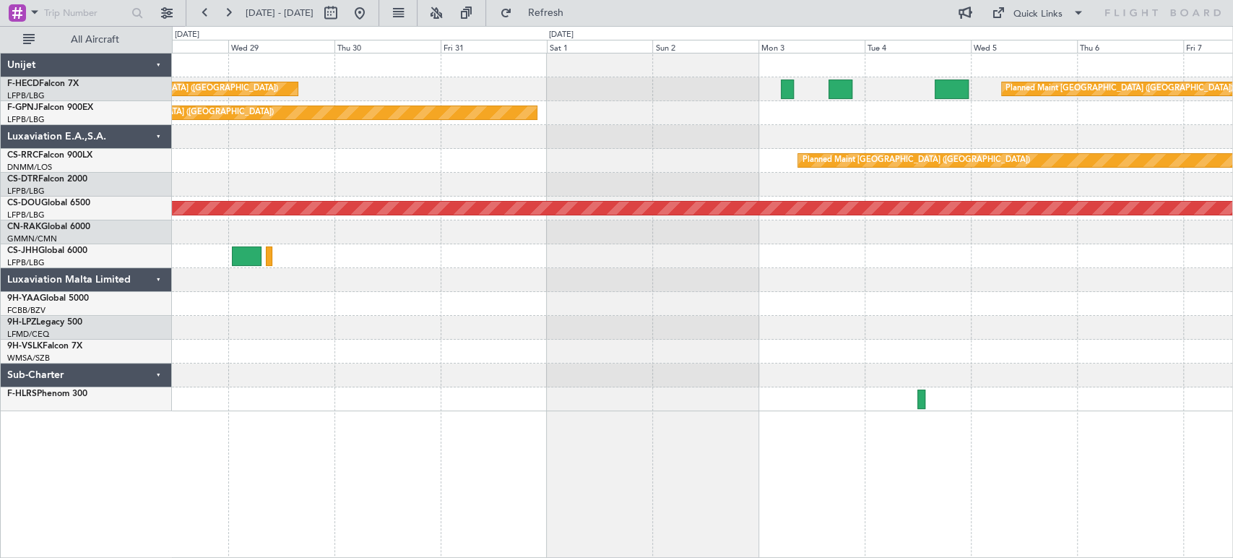
click at [193, 196] on div "Planned Maint [GEOGRAPHIC_DATA] ([GEOGRAPHIC_DATA]) Planned Maint [GEOGRAPHIC_D…" at bounding box center [702, 231] width 1060 height 357
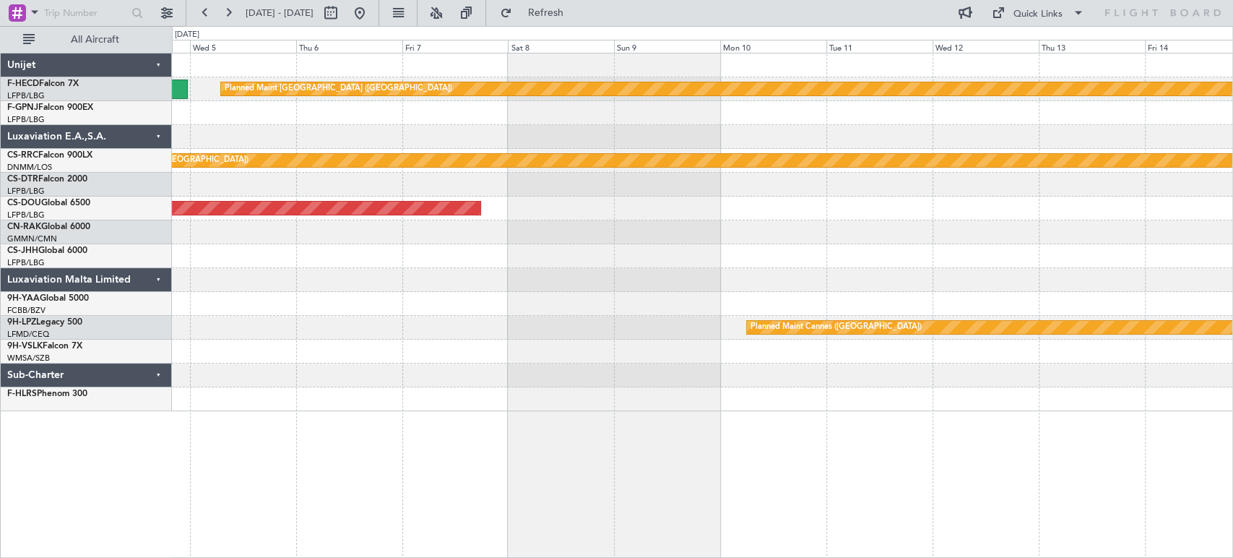
click at [347, 168] on div "Planned Maint [GEOGRAPHIC_DATA] ([GEOGRAPHIC_DATA])" at bounding box center [702, 161] width 1060 height 24
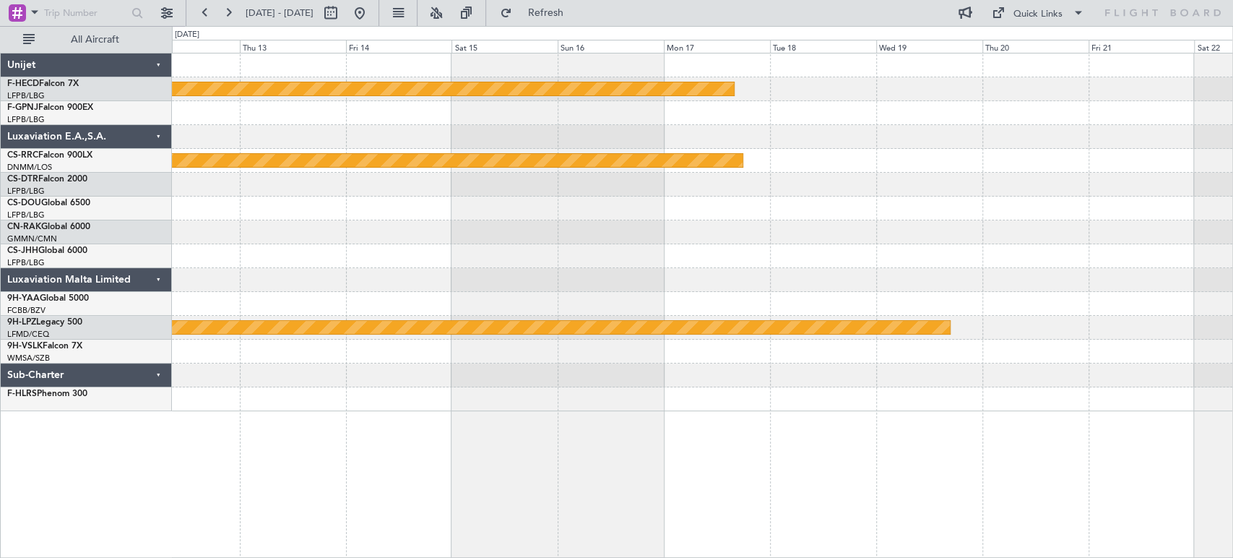
click at [521, 152] on div "Planned Maint [GEOGRAPHIC_DATA] ([GEOGRAPHIC_DATA]) Planned Maint [GEOGRAPHIC_D…" at bounding box center [702, 231] width 1060 height 357
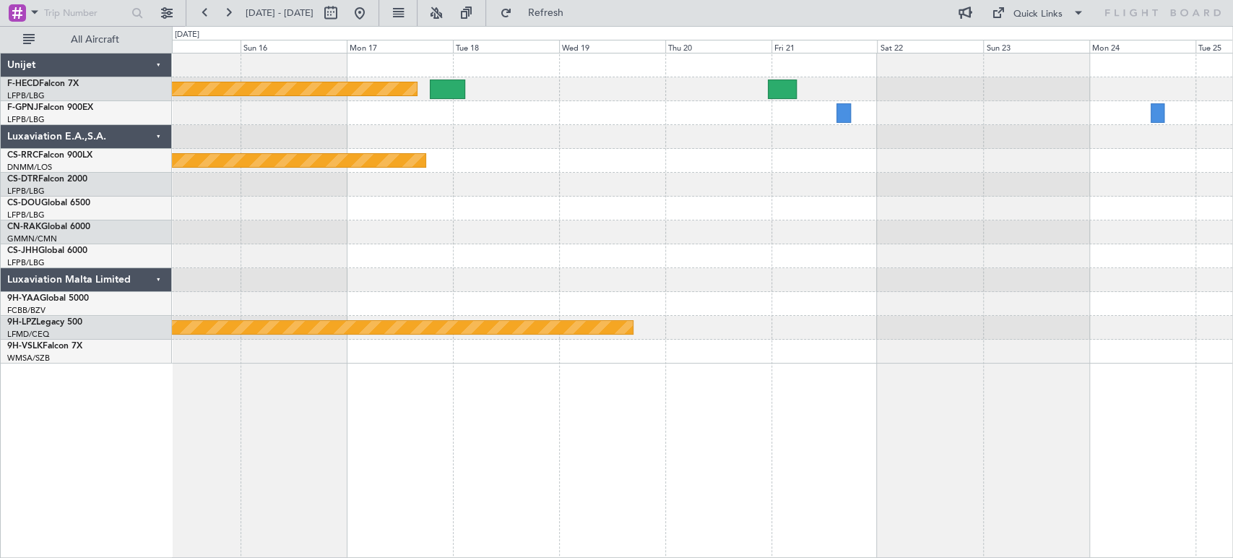
click at [672, 119] on div at bounding box center [702, 113] width 1060 height 24
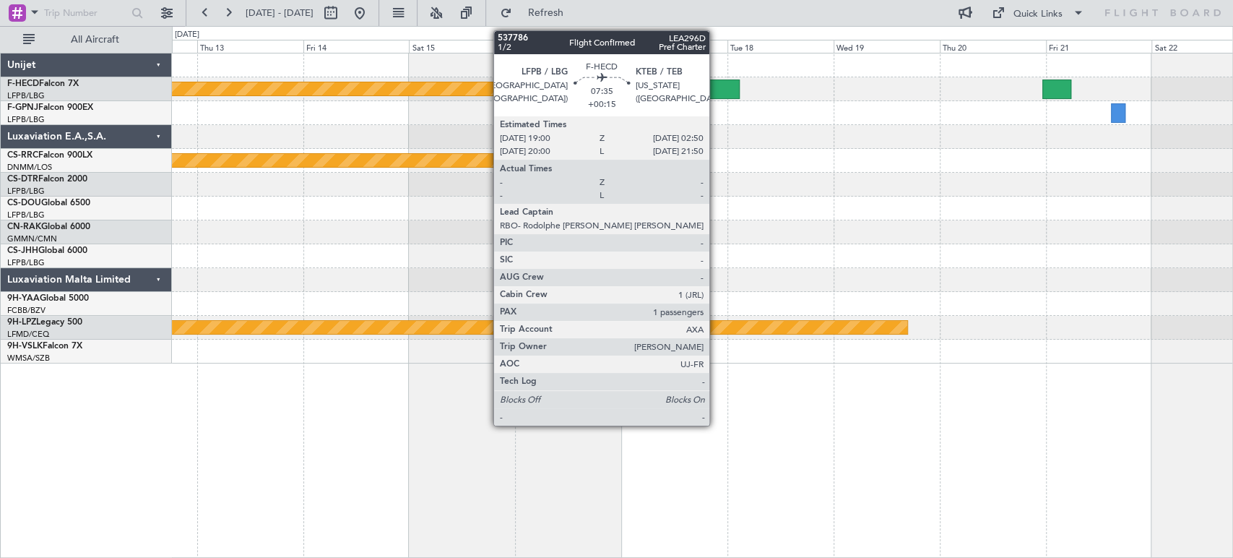
click at [716, 79] on div at bounding box center [721, 88] width 35 height 19
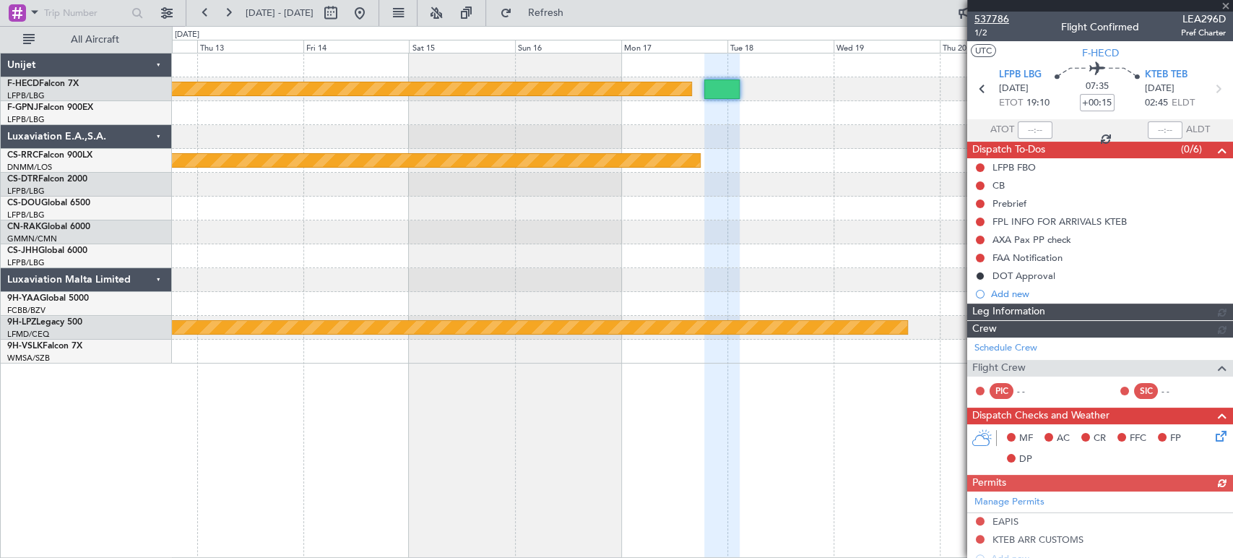
click at [991, 16] on span "537786" at bounding box center [991, 19] width 35 height 15
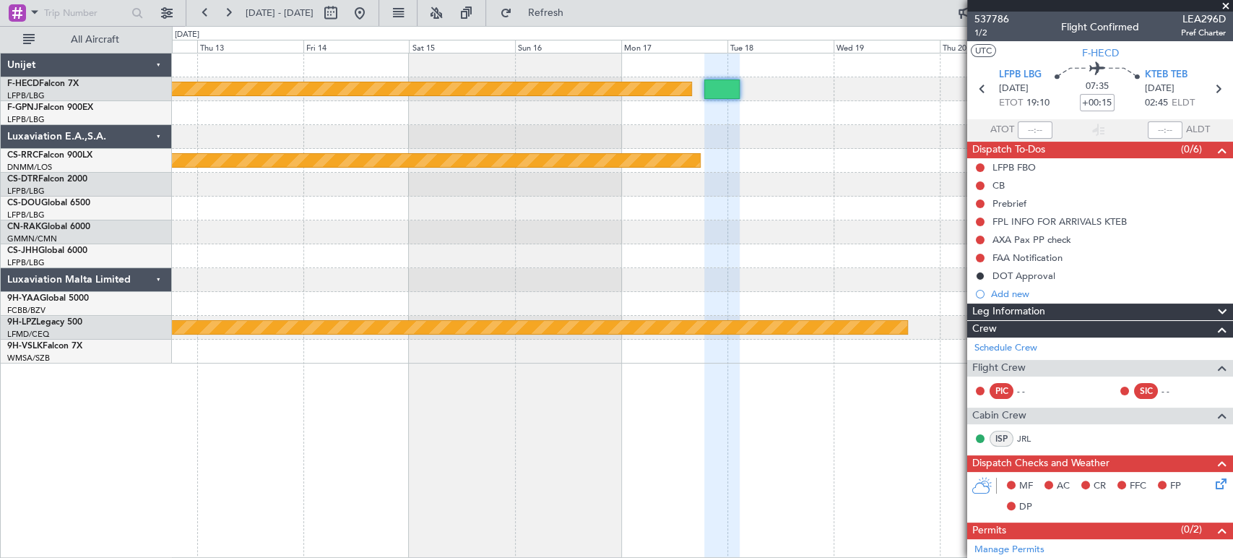
click at [343, 97] on div "Planned Maint [GEOGRAPHIC_DATA] ([GEOGRAPHIC_DATA])" at bounding box center [702, 89] width 1060 height 24
click at [371, 7] on button at bounding box center [359, 12] width 23 height 23
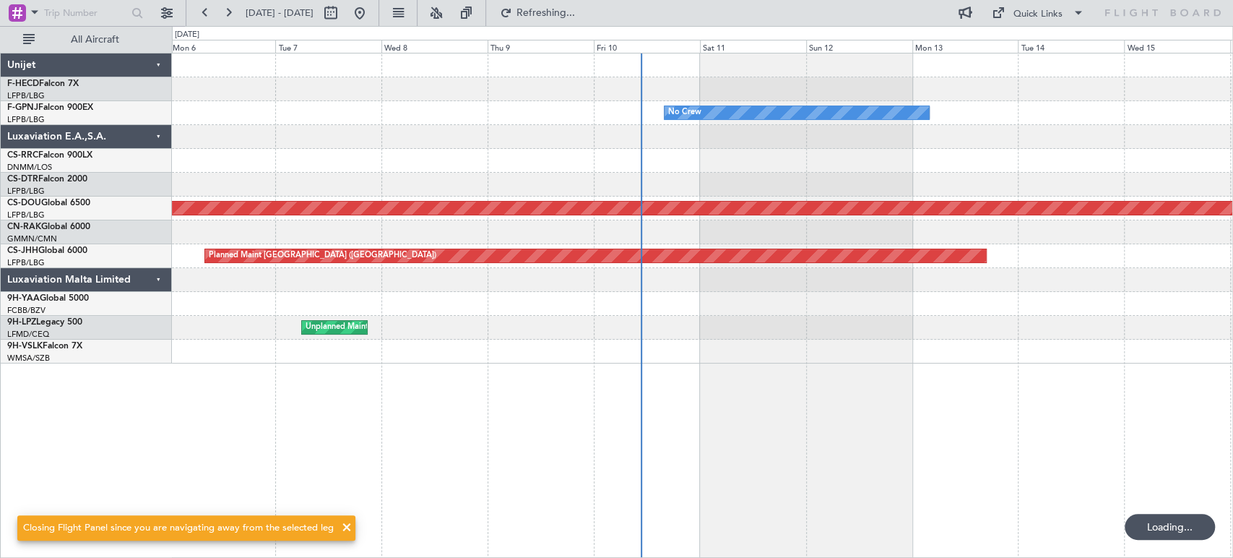
click at [404, 164] on div at bounding box center [702, 161] width 1060 height 24
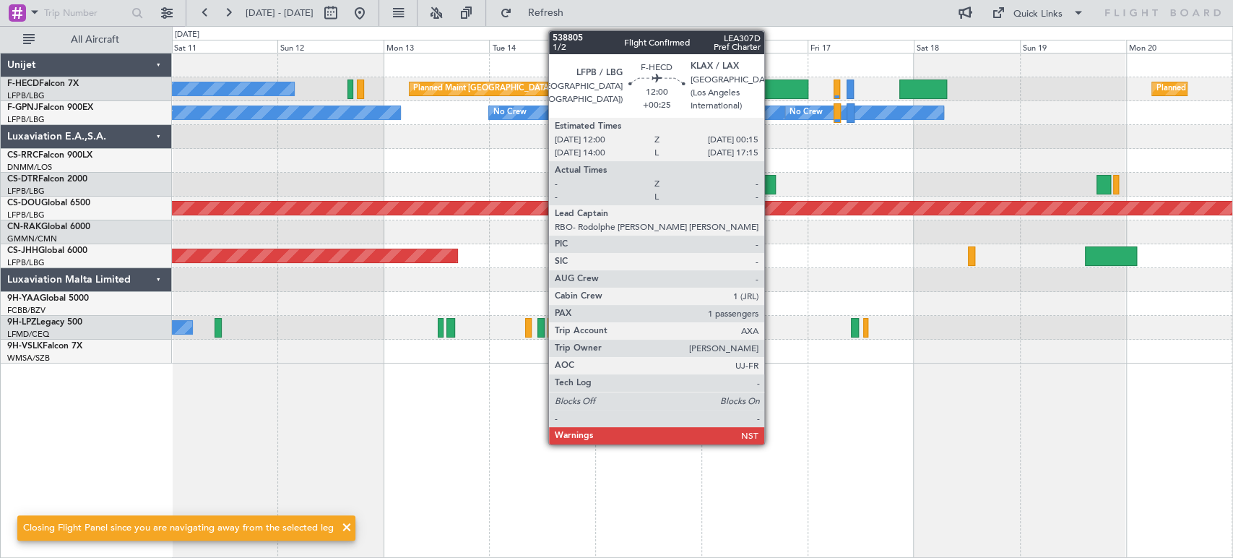
click at [771, 84] on div at bounding box center [781, 88] width 54 height 19
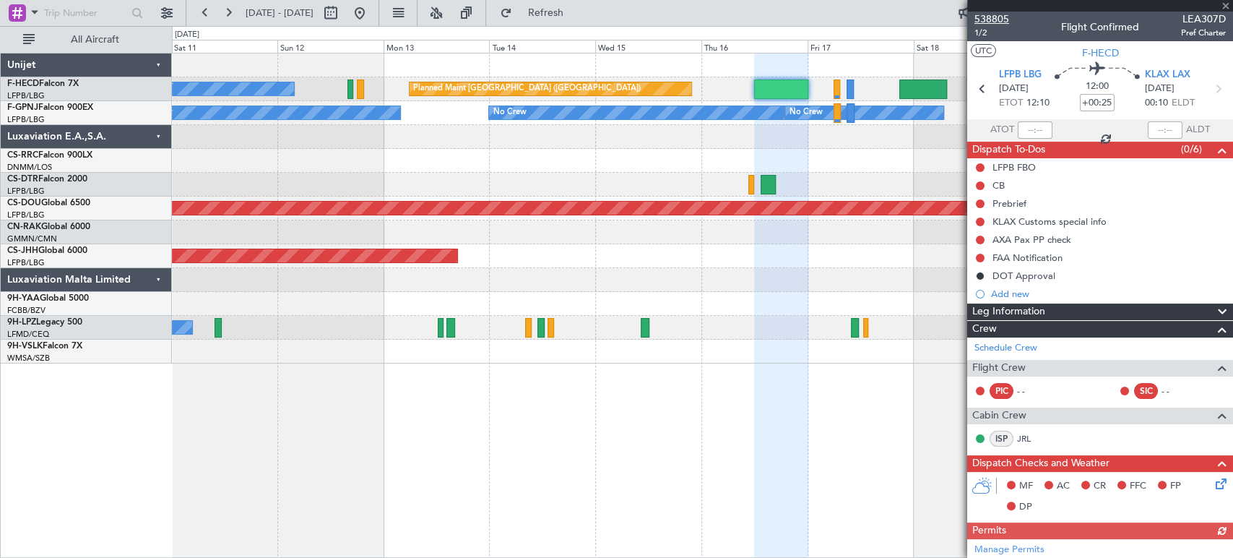
click at [1004, 16] on span "538805" at bounding box center [991, 19] width 35 height 15
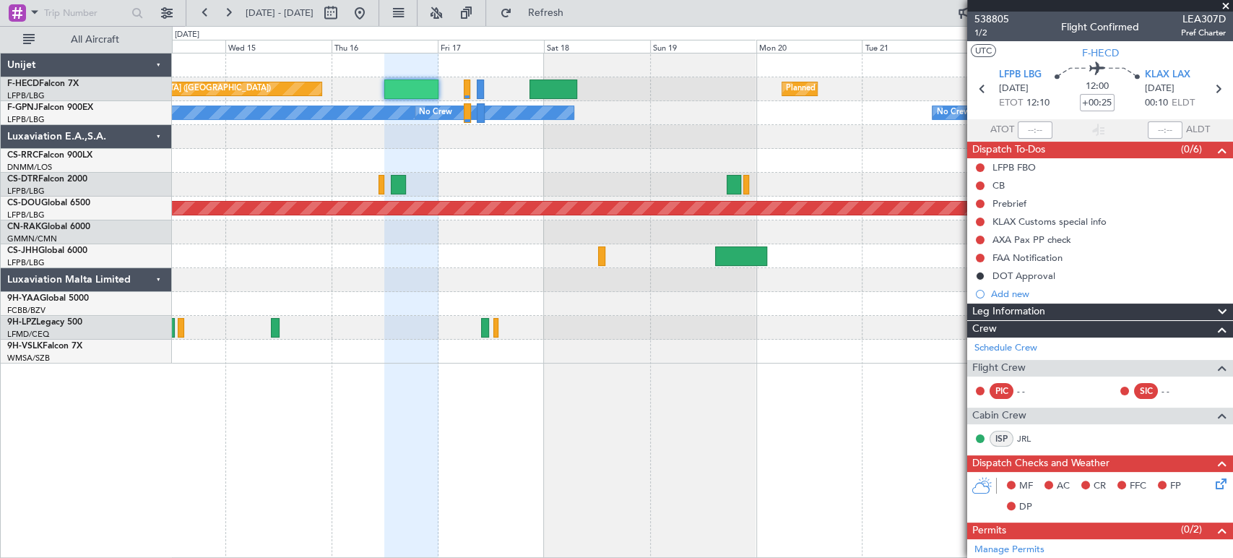
click at [299, 155] on div "Planned Maint Paris (Le Bourget) Planned Maint Paris (Le Bourget) No Crew No Cr…" at bounding box center [702, 208] width 1060 height 310
click at [352, 102] on div "Planned Maint Paris (Le Bourget) Planned Maint Paris (Le Bourget) No Crew No Cr…" at bounding box center [702, 208] width 1060 height 310
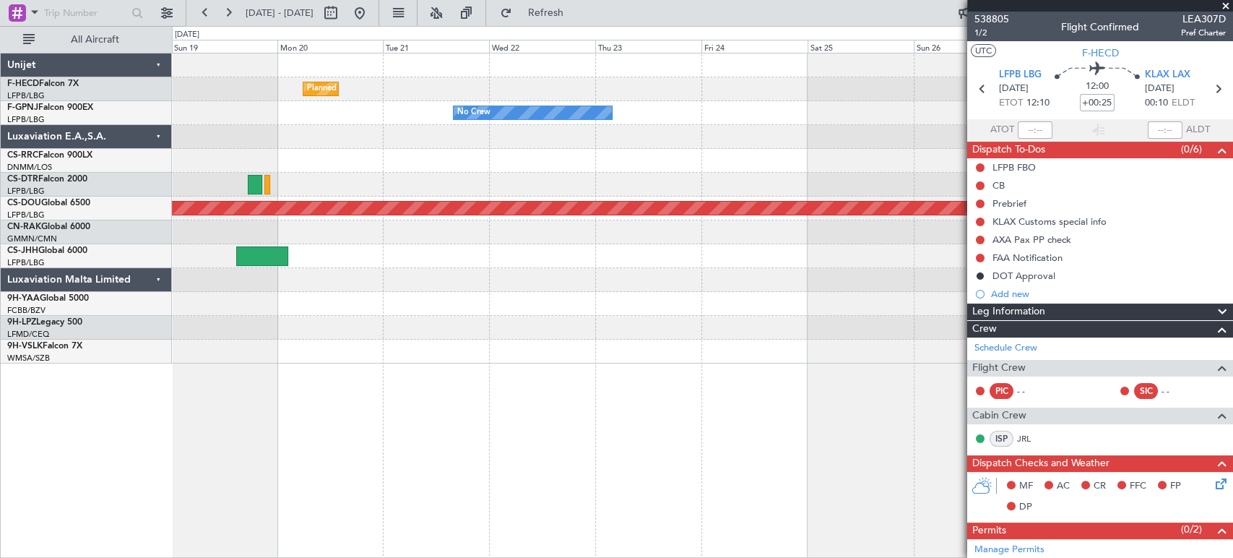
click at [196, 131] on div at bounding box center [702, 137] width 1060 height 24
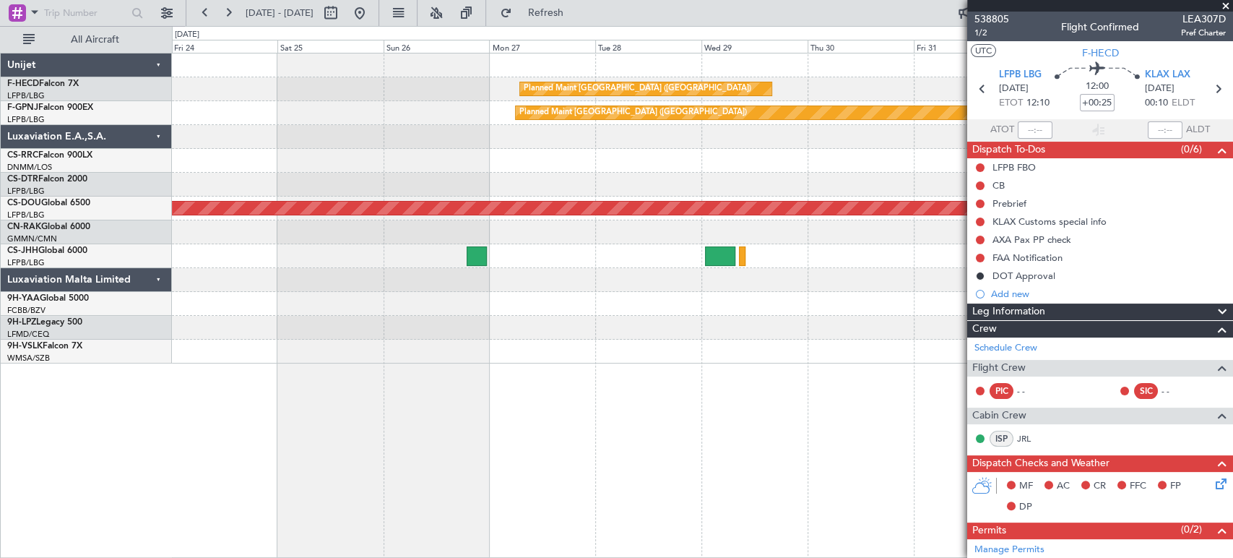
click at [608, 160] on div "Planned Maint [GEOGRAPHIC_DATA] ([GEOGRAPHIC_DATA])" at bounding box center [702, 161] width 1060 height 24
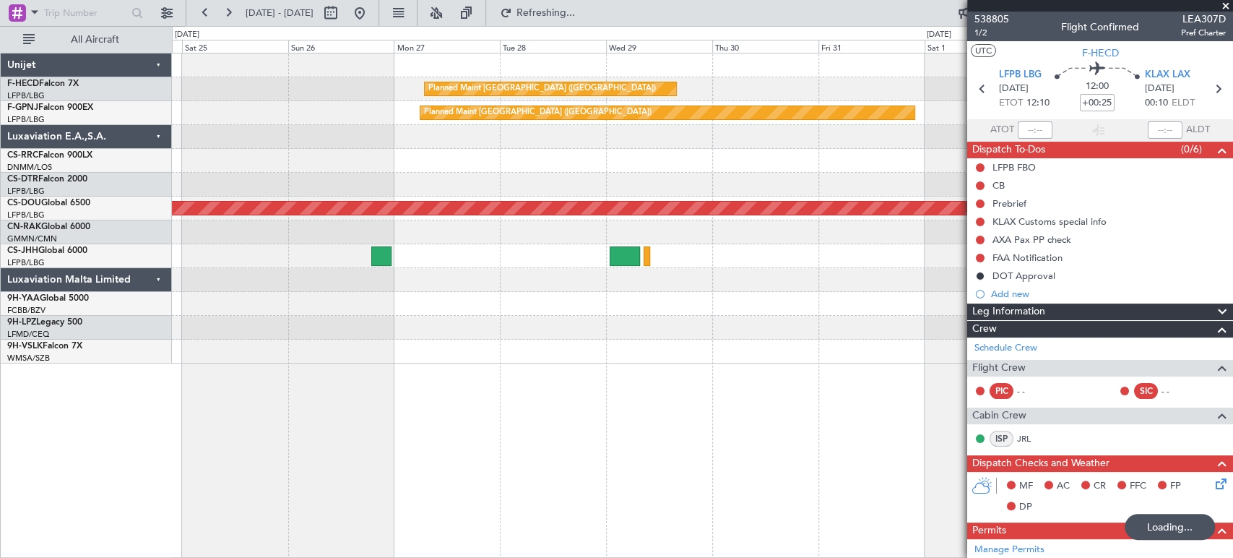
click at [537, 152] on div "Planned Maint [GEOGRAPHIC_DATA] ([GEOGRAPHIC_DATA])" at bounding box center [702, 161] width 1060 height 24
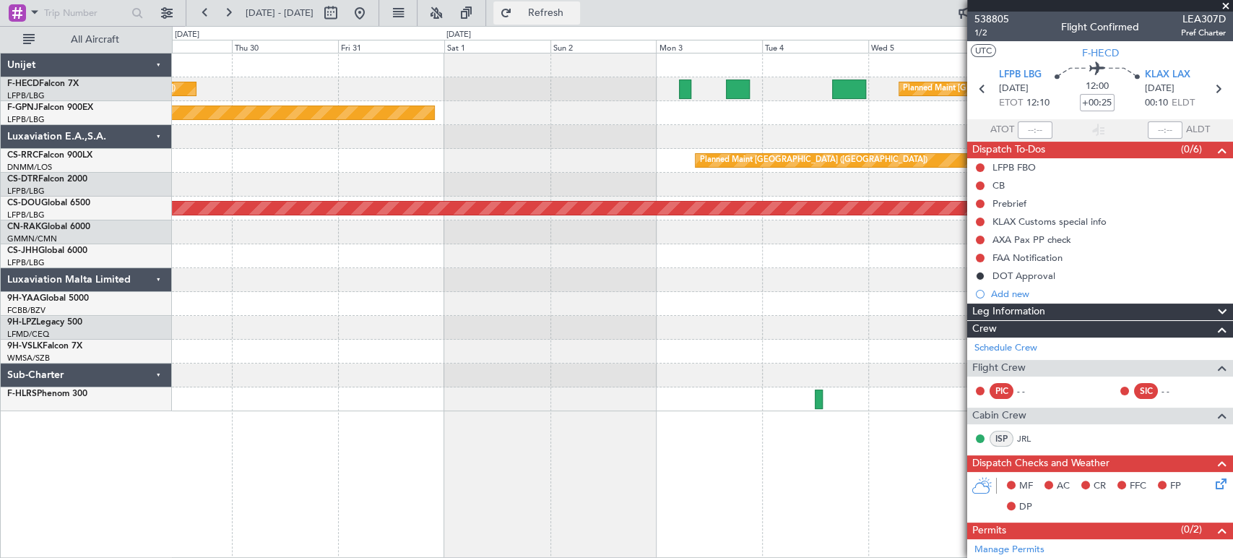
click at [575, 20] on button "Refresh" at bounding box center [536, 12] width 87 height 23
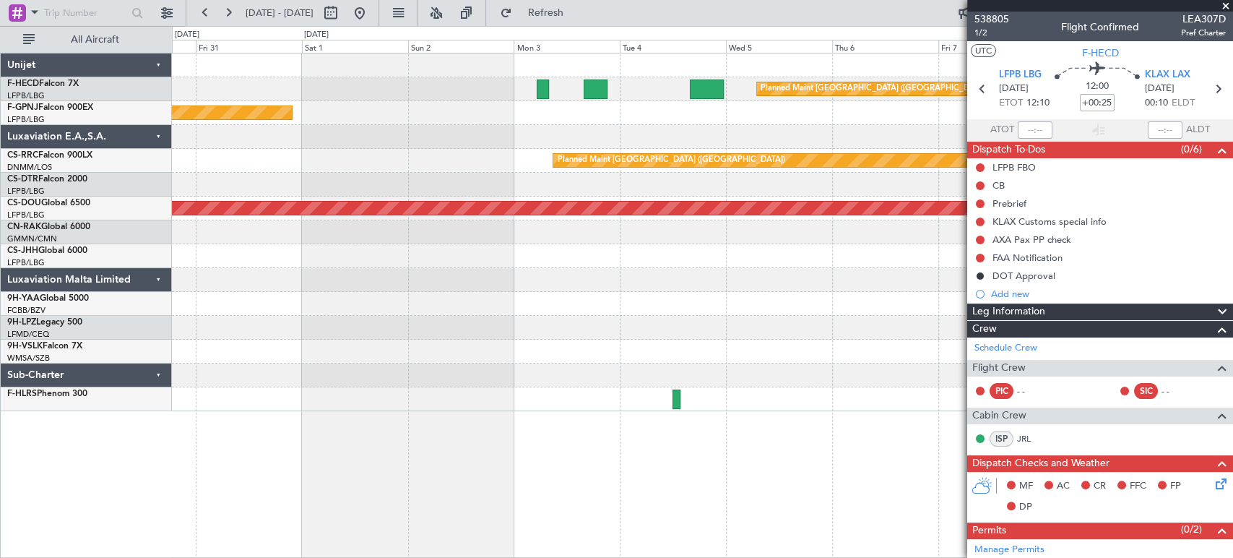
click at [652, 97] on div "Planned Maint Paris (Le Bourget) Planned Maint Paris (Le Bourget)" at bounding box center [702, 89] width 1060 height 24
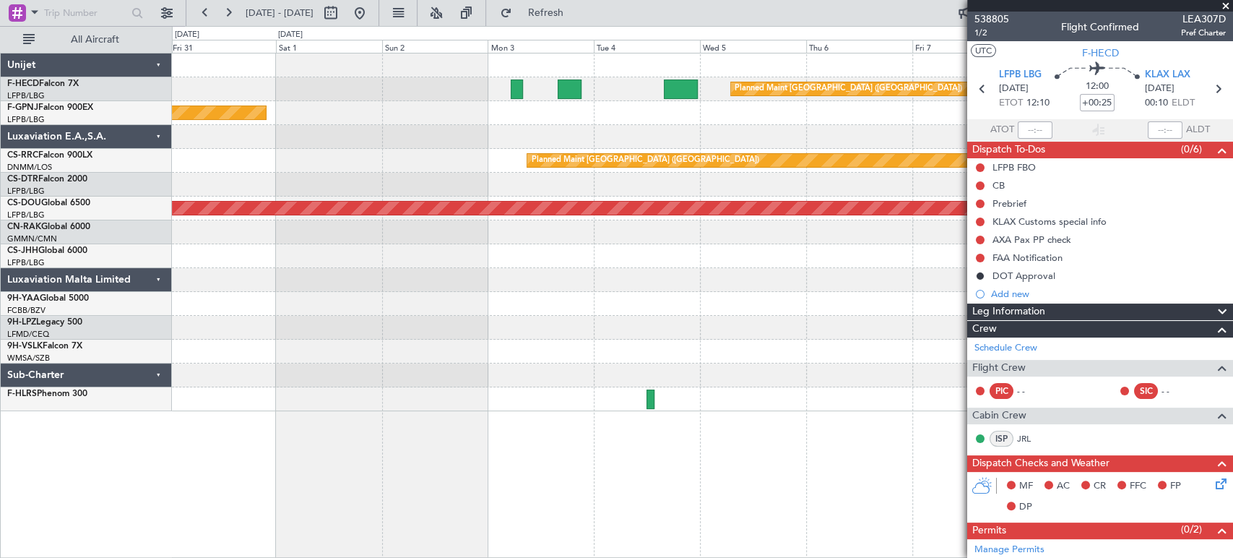
click at [482, 140] on div at bounding box center [702, 137] width 1060 height 24
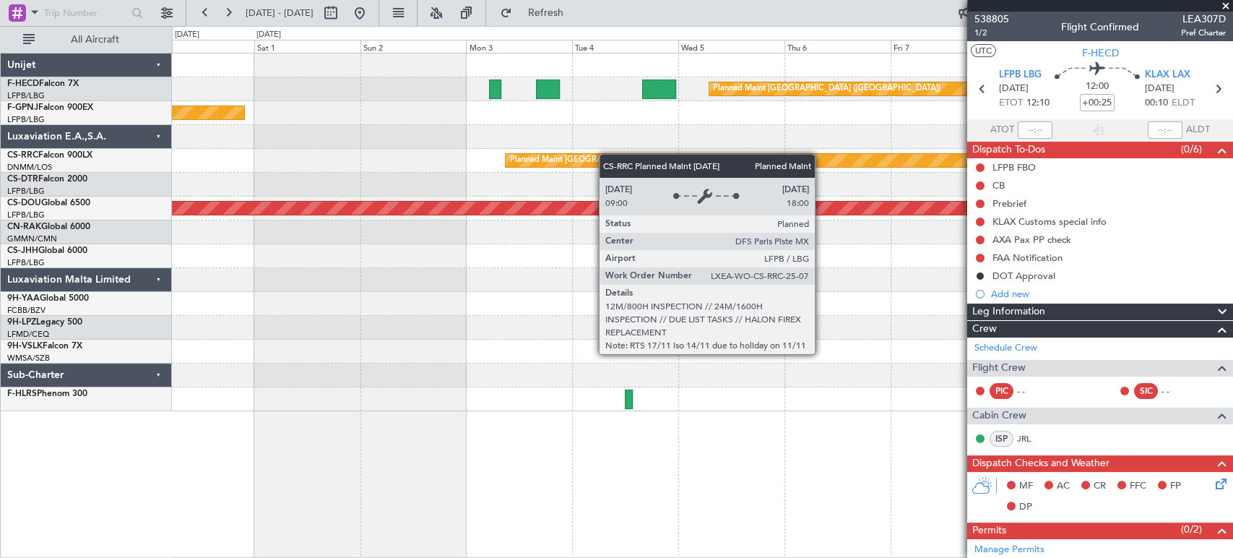
click at [35, 177] on div "Planned Maint Paris (Le Bourget) Planned Maint Paris (Le Bourget) Planned Maint…" at bounding box center [616, 292] width 1233 height 532
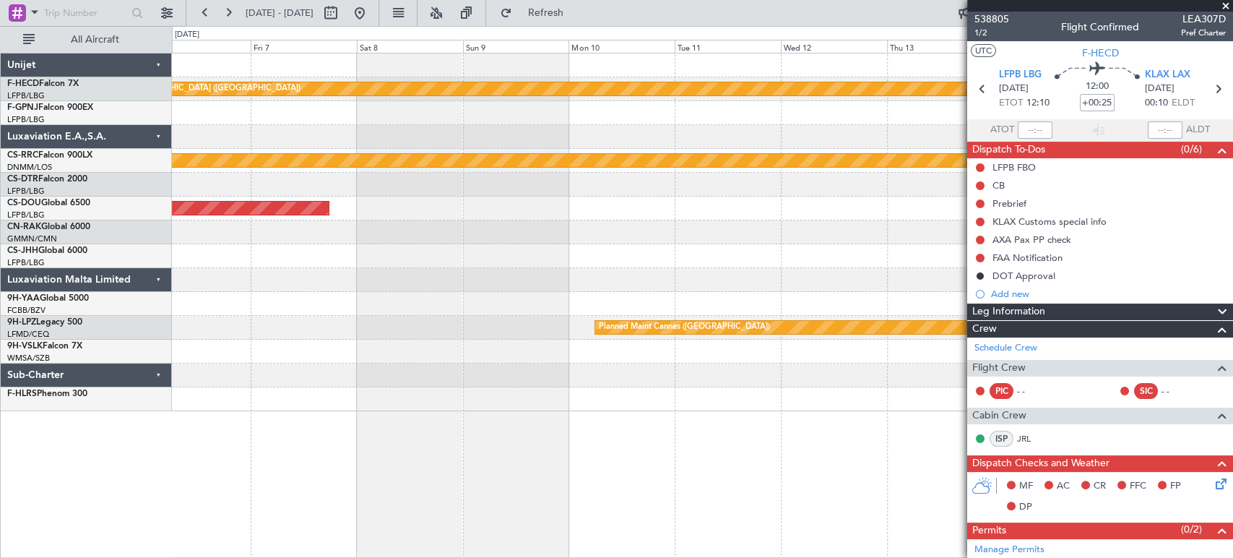
click at [0, 145] on html "30 Oct 2025 - 09 Nov 2025 Refresh Quick Links All Aircraft Planned Maint Paris …" at bounding box center [616, 279] width 1233 height 558
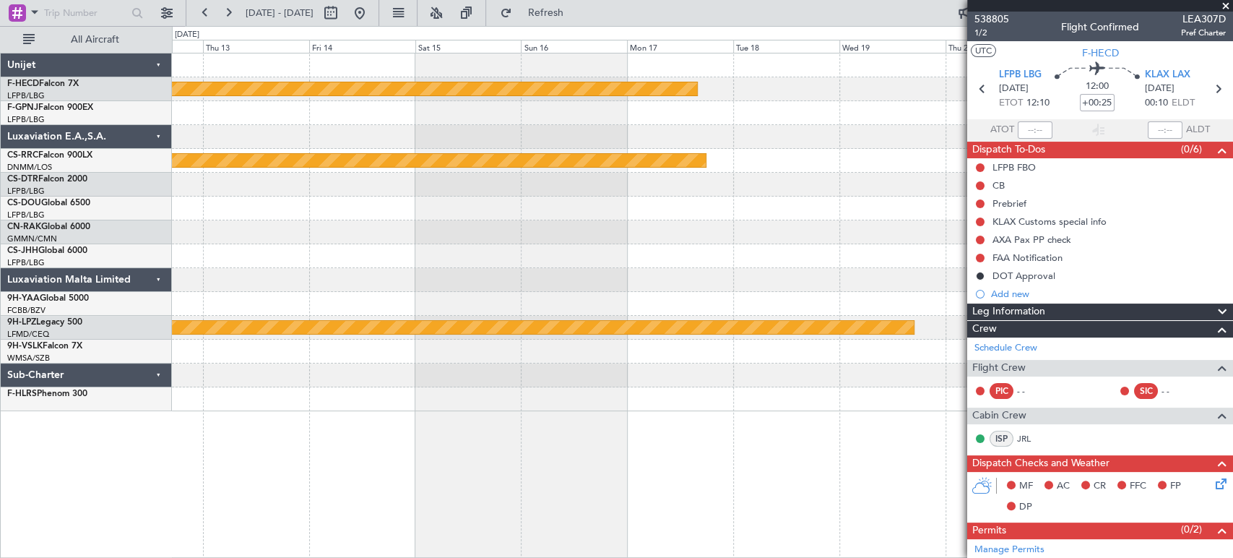
click at [175, 129] on div "Planned Maint [GEOGRAPHIC_DATA] ([GEOGRAPHIC_DATA]) Planned Maint [GEOGRAPHIC_D…" at bounding box center [702, 231] width 1060 height 357
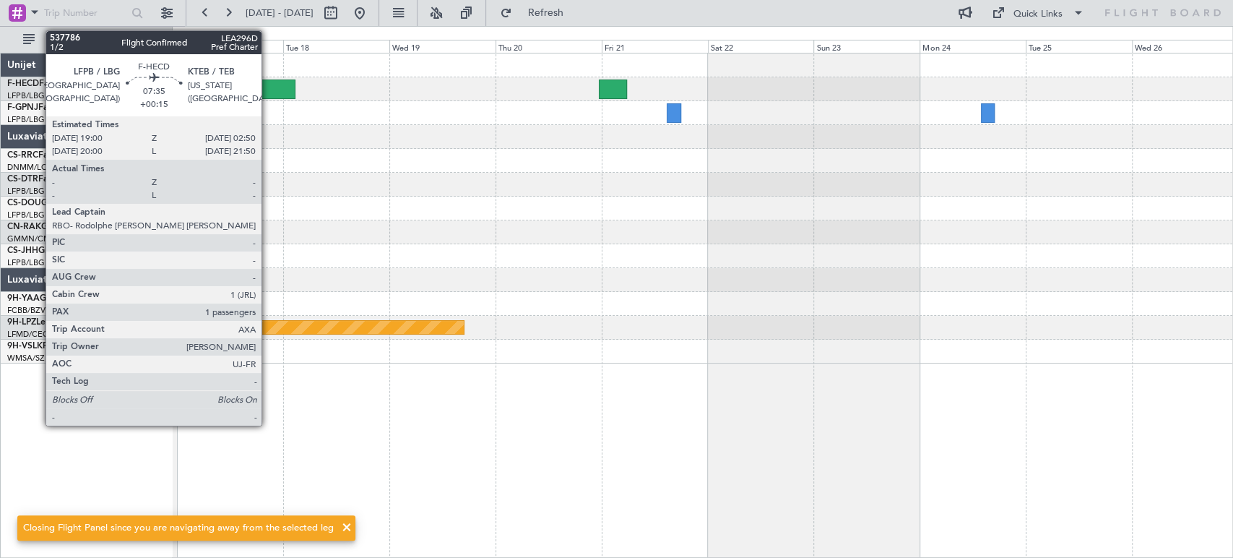
click at [268, 83] on div at bounding box center [278, 88] width 35 height 19
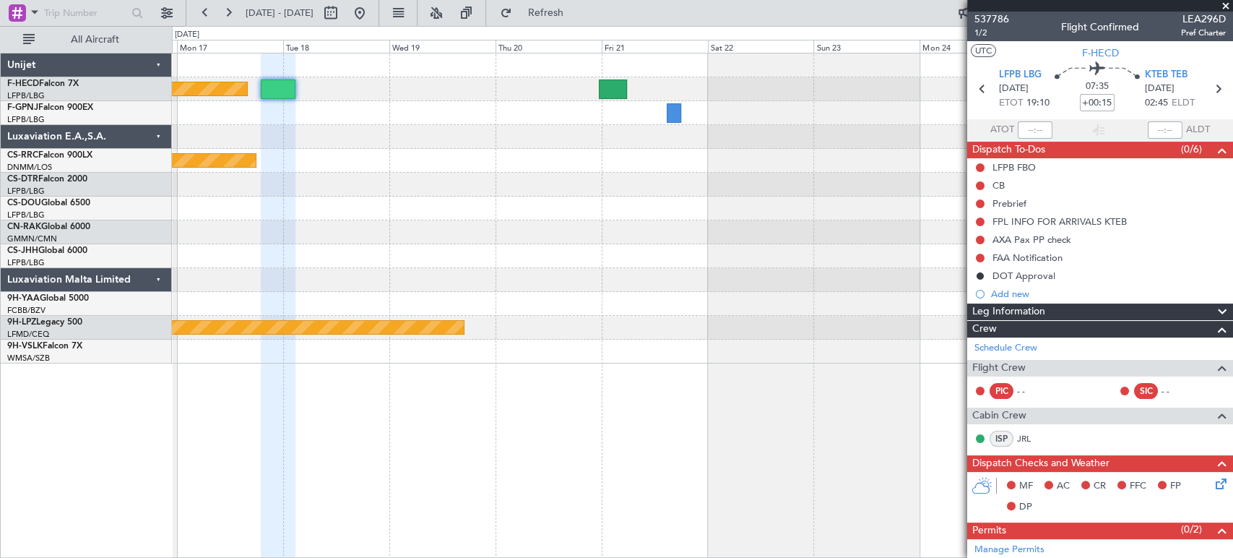
click at [910, 118] on div "Planned Maint [GEOGRAPHIC_DATA] ([GEOGRAPHIC_DATA]) Planned Maint [GEOGRAPHIC_D…" at bounding box center [702, 208] width 1060 height 310
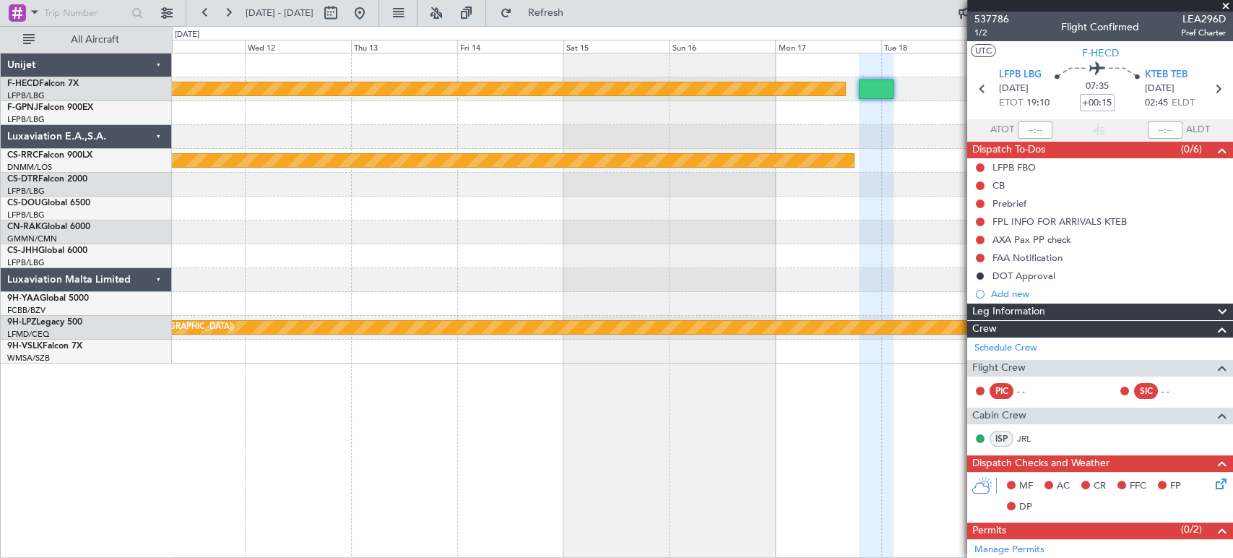
click at [836, 173] on div at bounding box center [702, 185] width 1060 height 24
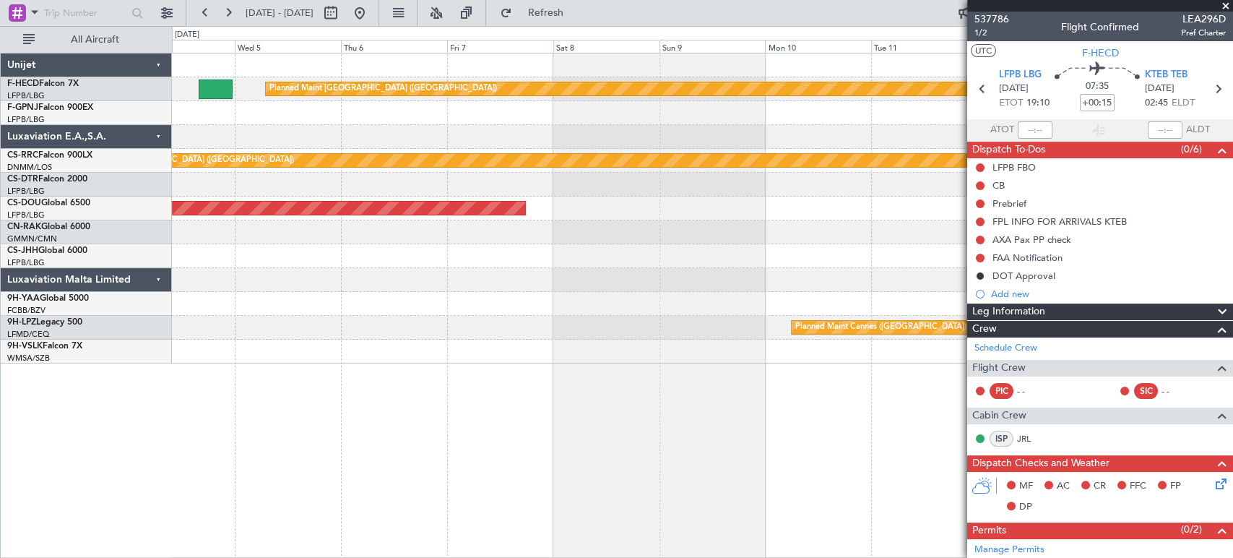
click at [779, 161] on div "Planned Maint [GEOGRAPHIC_DATA] ([GEOGRAPHIC_DATA]) Planned Maint [GEOGRAPHIC_D…" at bounding box center [702, 208] width 1060 height 310
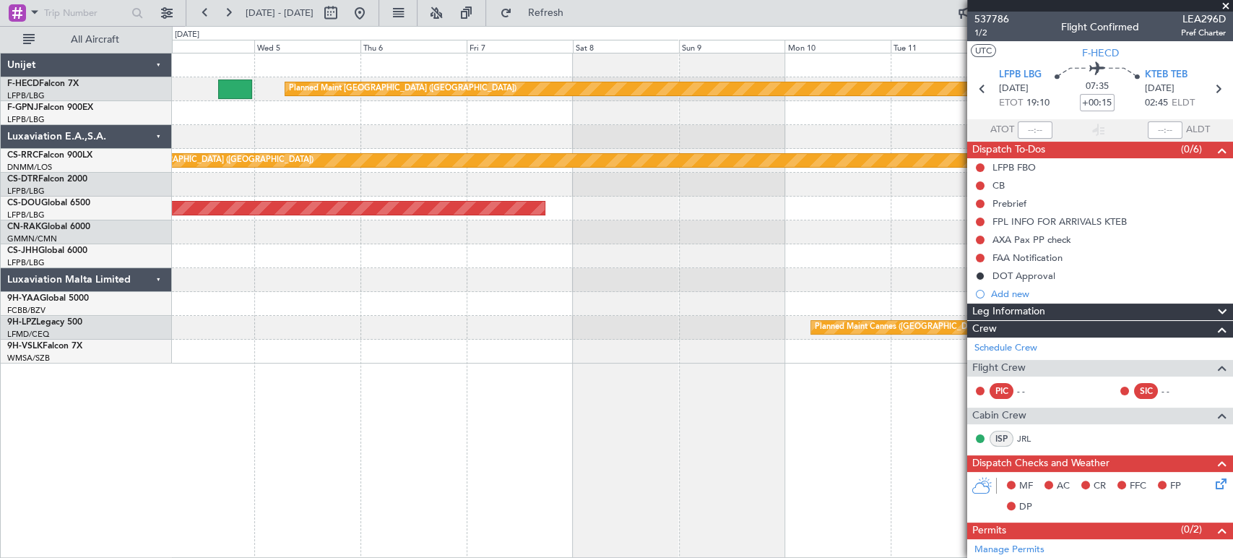
click at [737, 158] on div "Planned Maint [GEOGRAPHIC_DATA] ([GEOGRAPHIC_DATA]) Planned Maint [GEOGRAPHIC_D…" at bounding box center [702, 208] width 1060 height 310
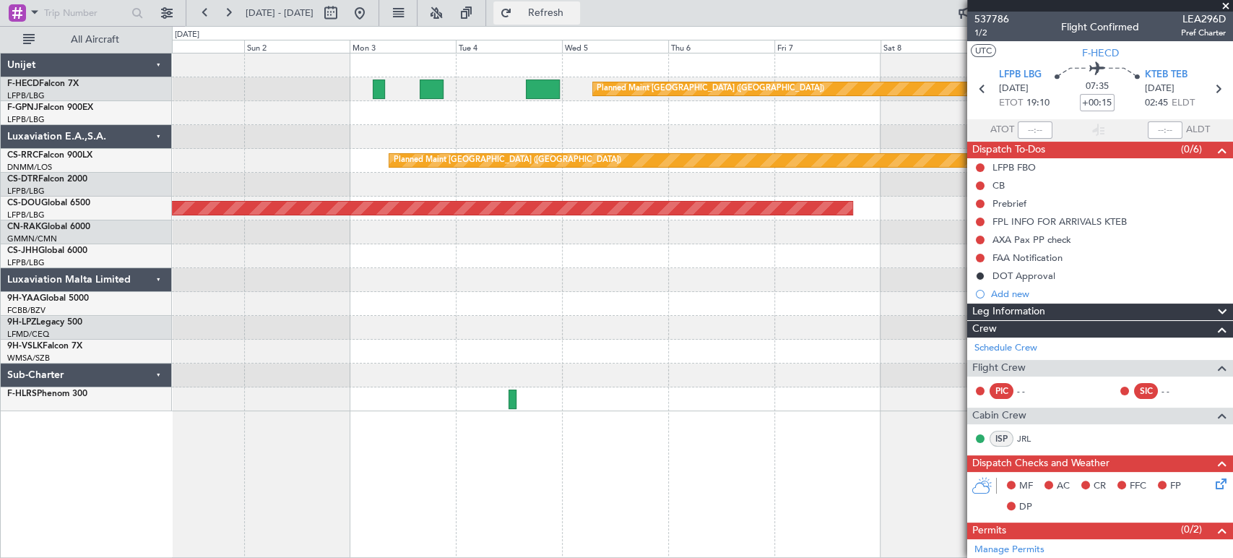
click at [576, 8] on span "Refresh" at bounding box center [545, 13] width 61 height 10
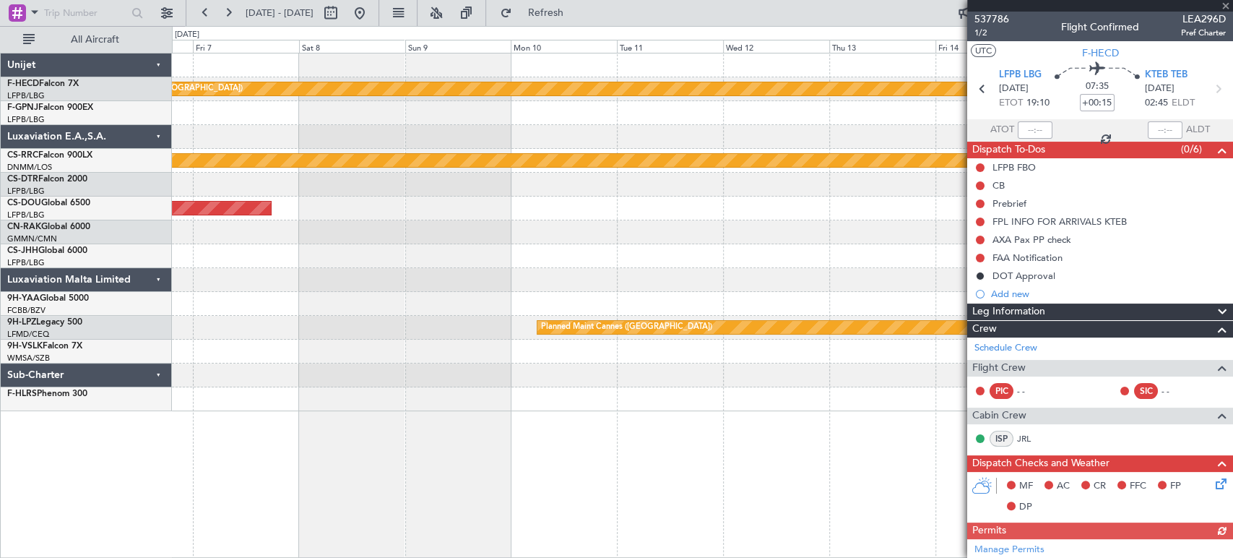
click at [106, 183] on div "Planned Maint Paris (Le Bourget) Planned Maint Paris (Le Bourget) Planned Maint…" at bounding box center [616, 292] width 1233 height 532
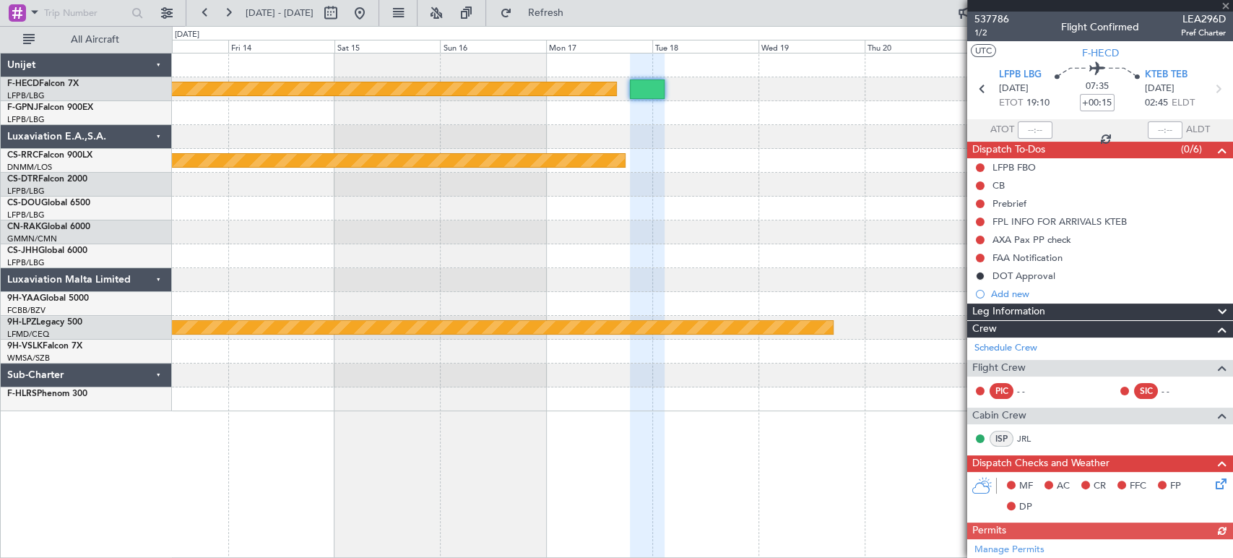
click at [35, 183] on div "Planned Maint Paris (Le Bourget) Planned Maint Paris (Le Bourget) Planned Maint…" at bounding box center [616, 292] width 1233 height 532
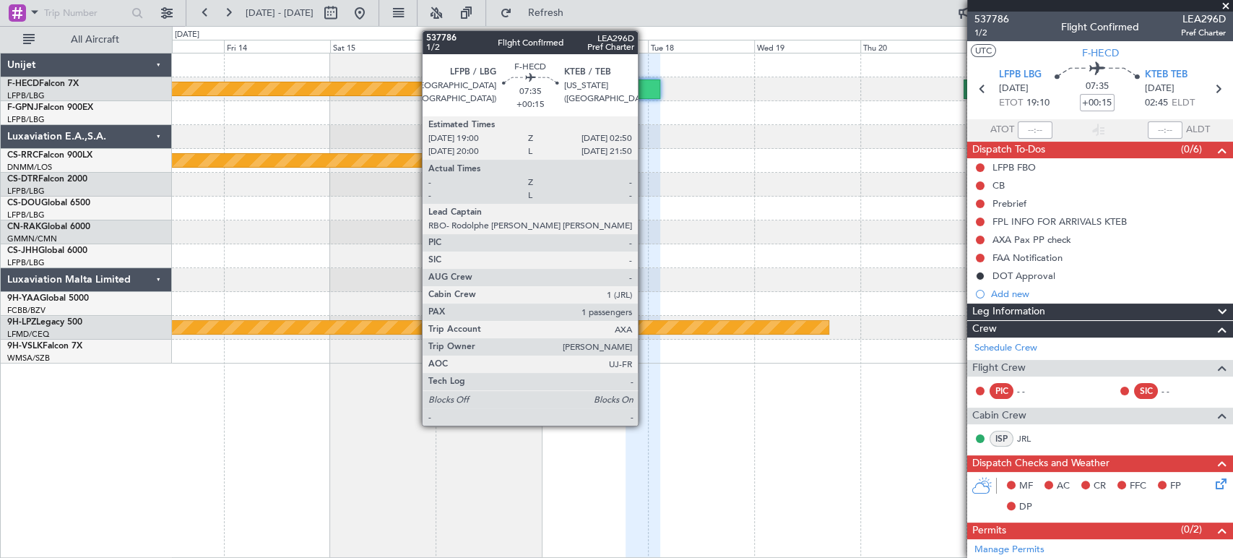
click at [644, 88] on div at bounding box center [642, 88] width 35 height 19
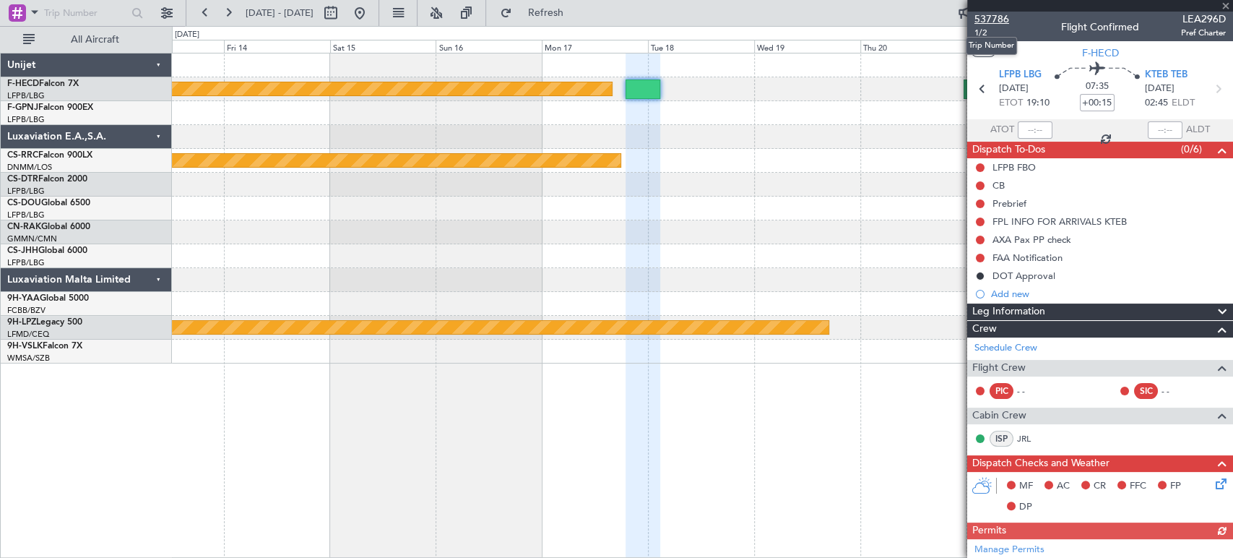
click at [988, 19] on span "537786" at bounding box center [991, 19] width 35 height 15
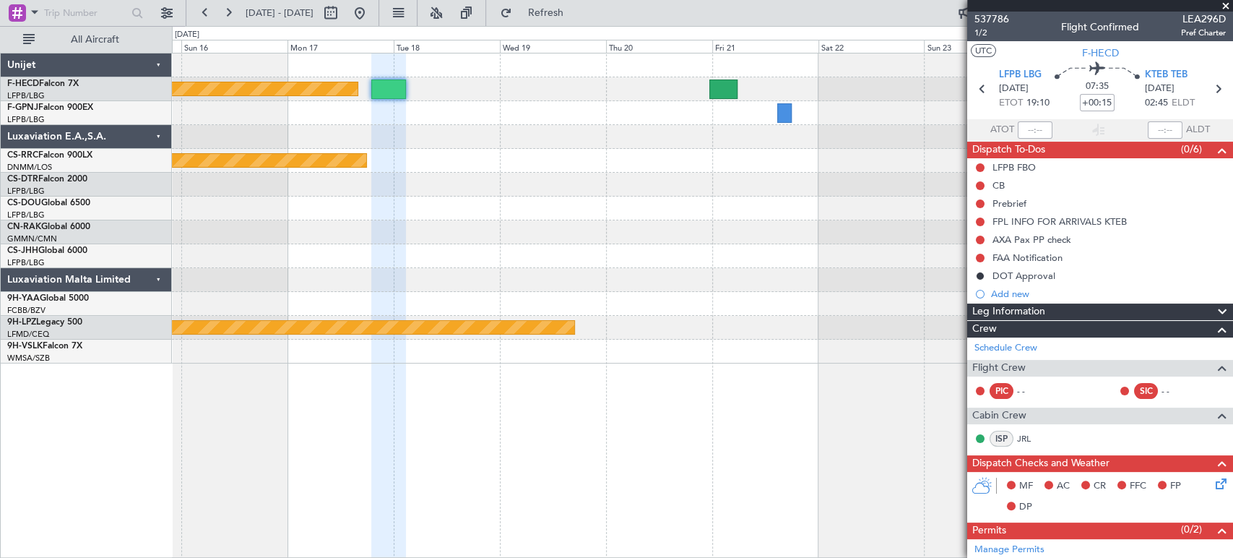
click at [339, 172] on div "Planned Maint [GEOGRAPHIC_DATA] ([GEOGRAPHIC_DATA]) Planned Maint [GEOGRAPHIC_D…" at bounding box center [702, 208] width 1060 height 310
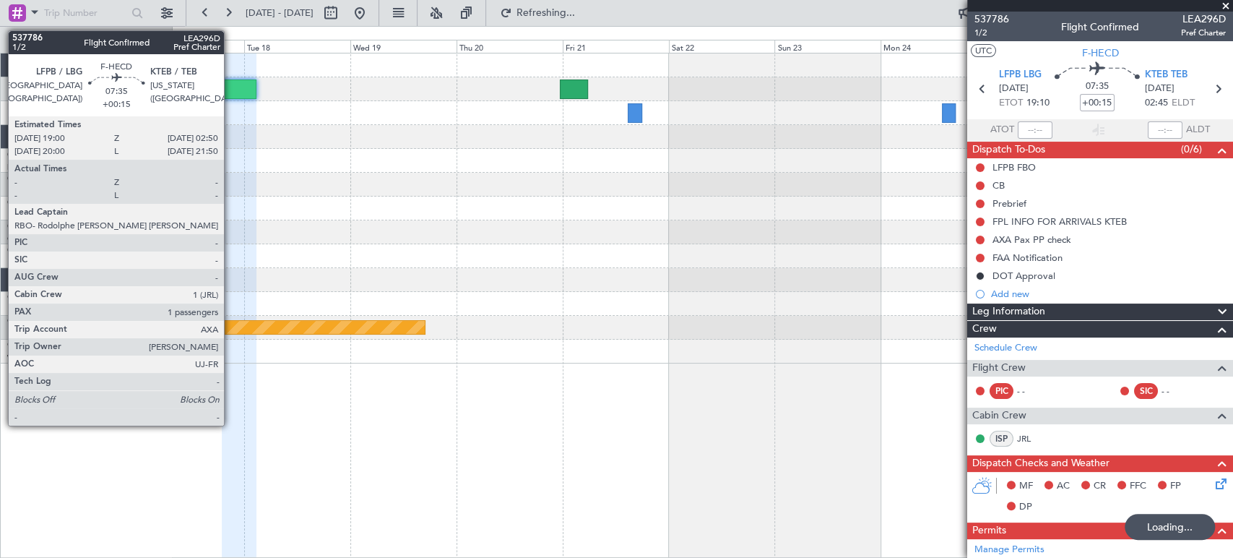
click at [235, 84] on div at bounding box center [239, 88] width 35 height 19
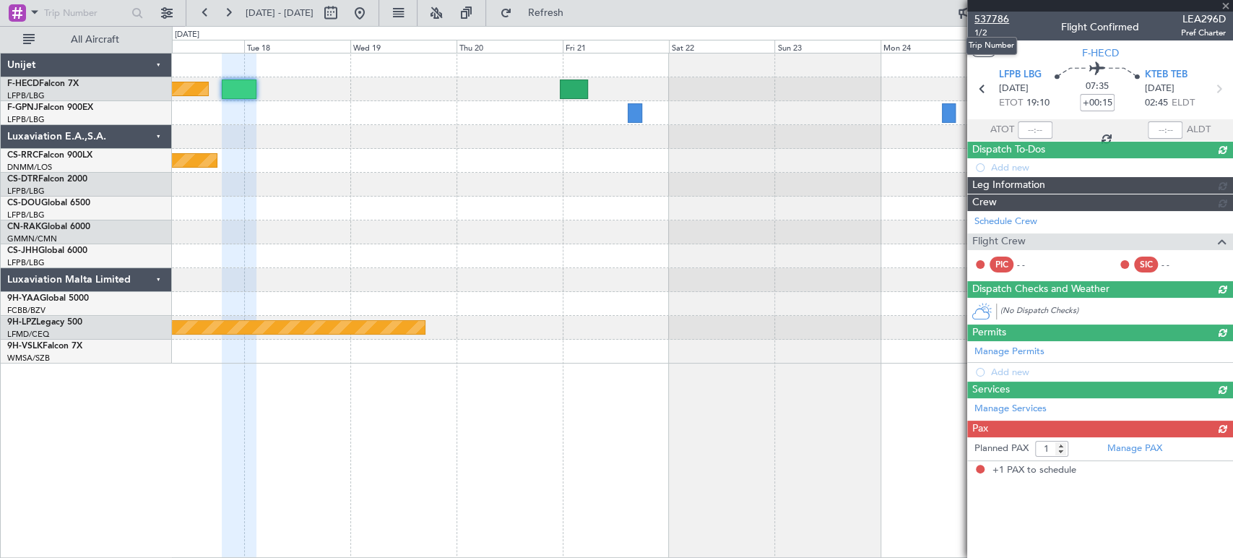
click at [1005, 22] on span "537786" at bounding box center [991, 19] width 35 height 15
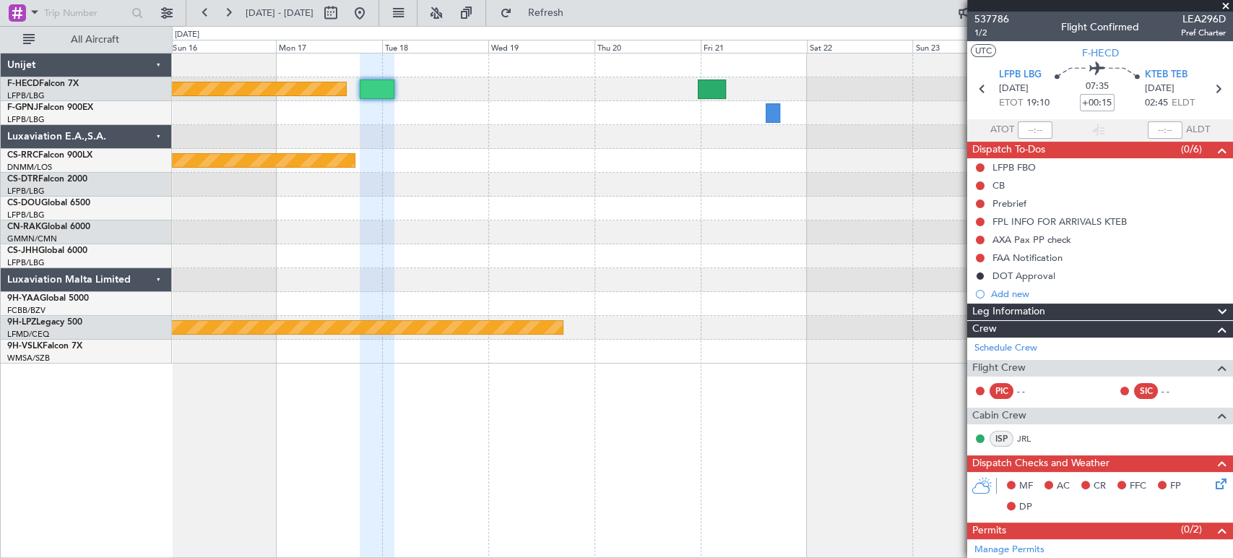
click at [763, 182] on div at bounding box center [702, 185] width 1060 height 24
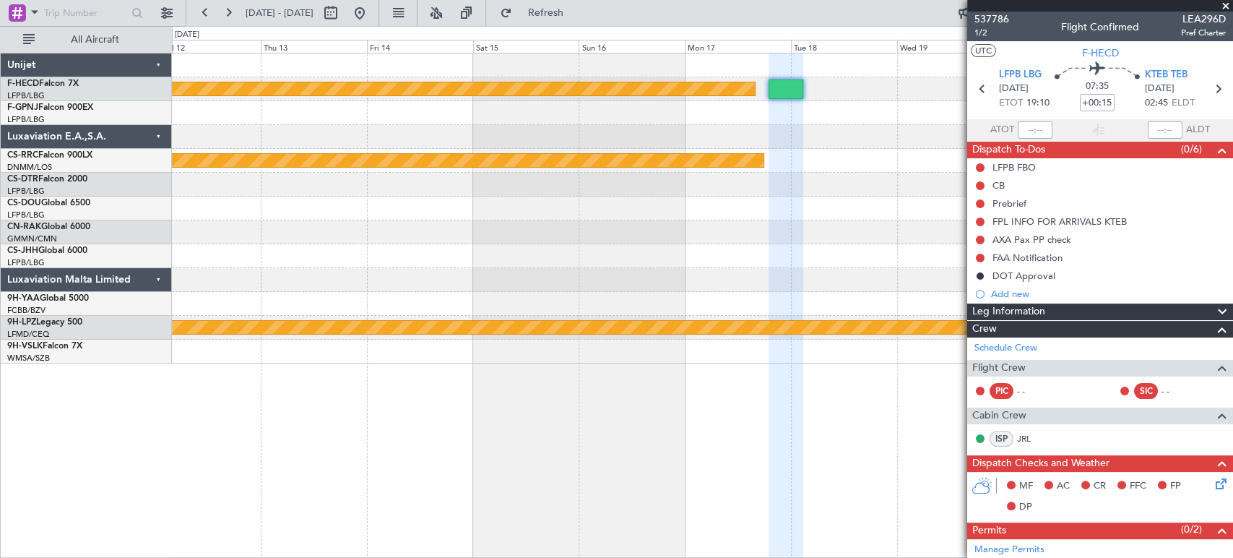
click at [1051, 105] on fb-app "14 Nov 2025 - 24 Nov 2025 Refresh Quick Links All Aircraft Planned Maint Paris …" at bounding box center [616, 284] width 1233 height 547
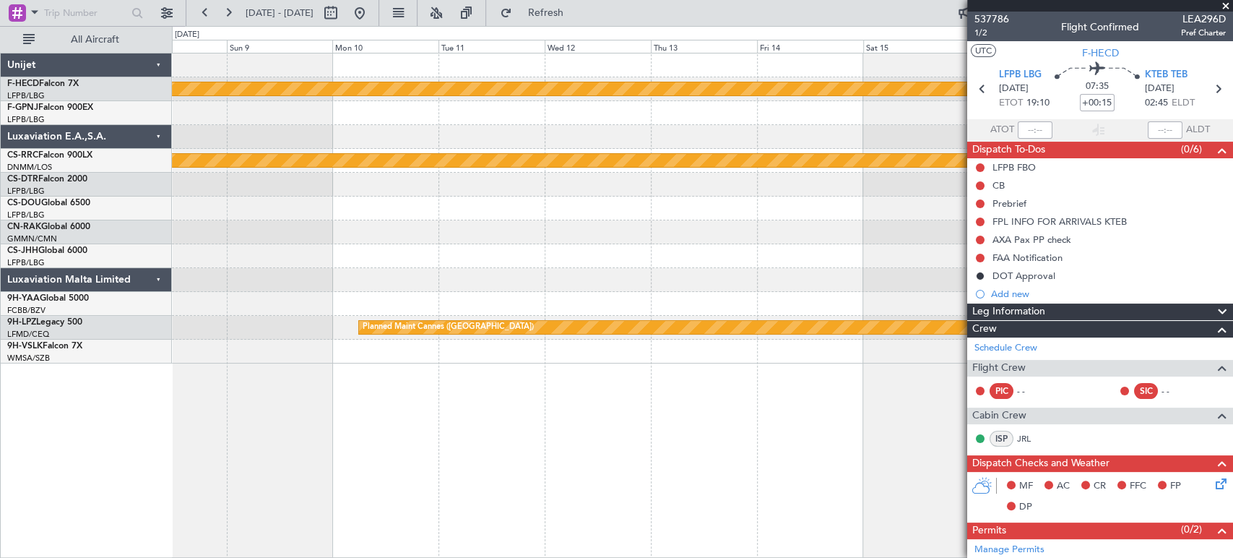
click at [835, 108] on div "Planned Maint [GEOGRAPHIC_DATA] ([GEOGRAPHIC_DATA]) Planned Maint [GEOGRAPHIC_D…" at bounding box center [702, 208] width 1060 height 310
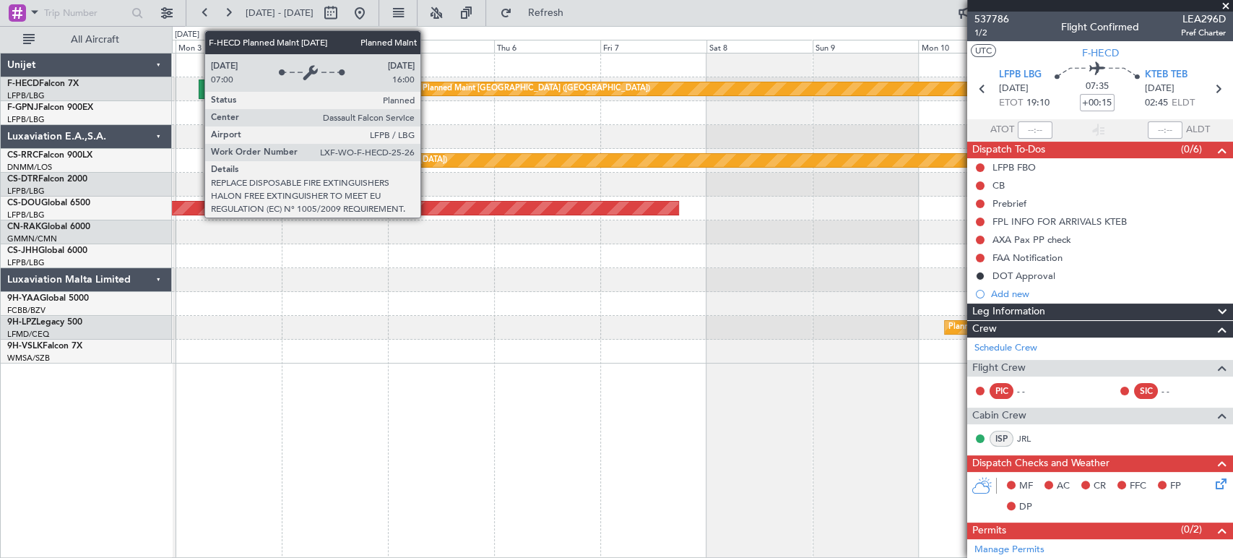
click at [574, 87] on div "Planned Maint [GEOGRAPHIC_DATA] ([GEOGRAPHIC_DATA])" at bounding box center [1074, 89] width 1313 height 14
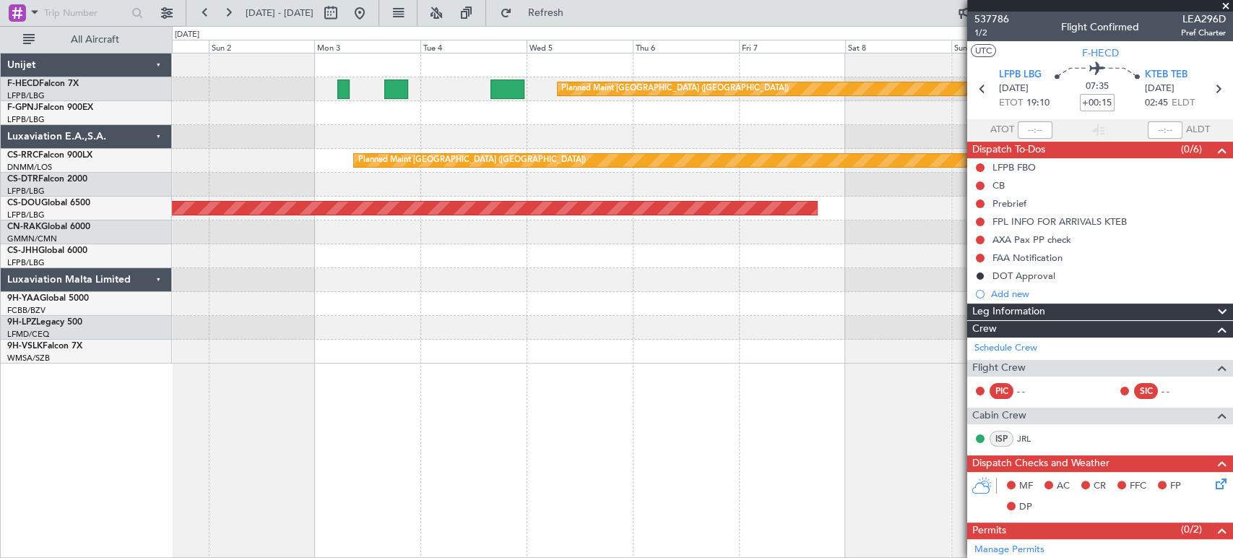
click at [360, 118] on div "Planned Maint [GEOGRAPHIC_DATA] ([GEOGRAPHIC_DATA])" at bounding box center [702, 113] width 1060 height 24
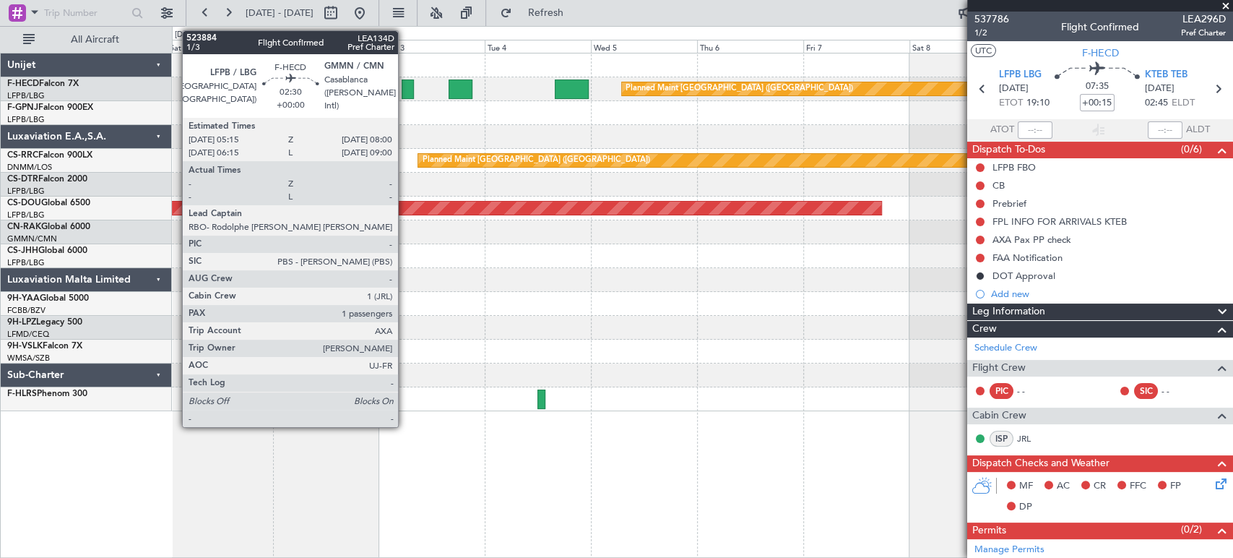
click at [407, 85] on div at bounding box center [408, 88] width 12 height 19
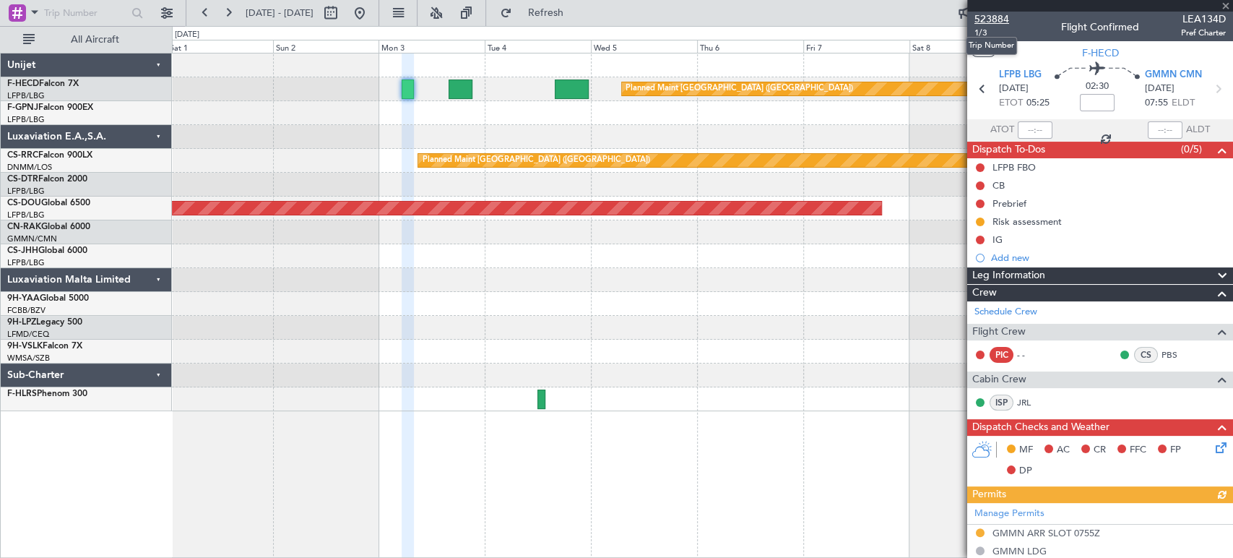
click at [998, 19] on span "523884" at bounding box center [991, 19] width 35 height 15
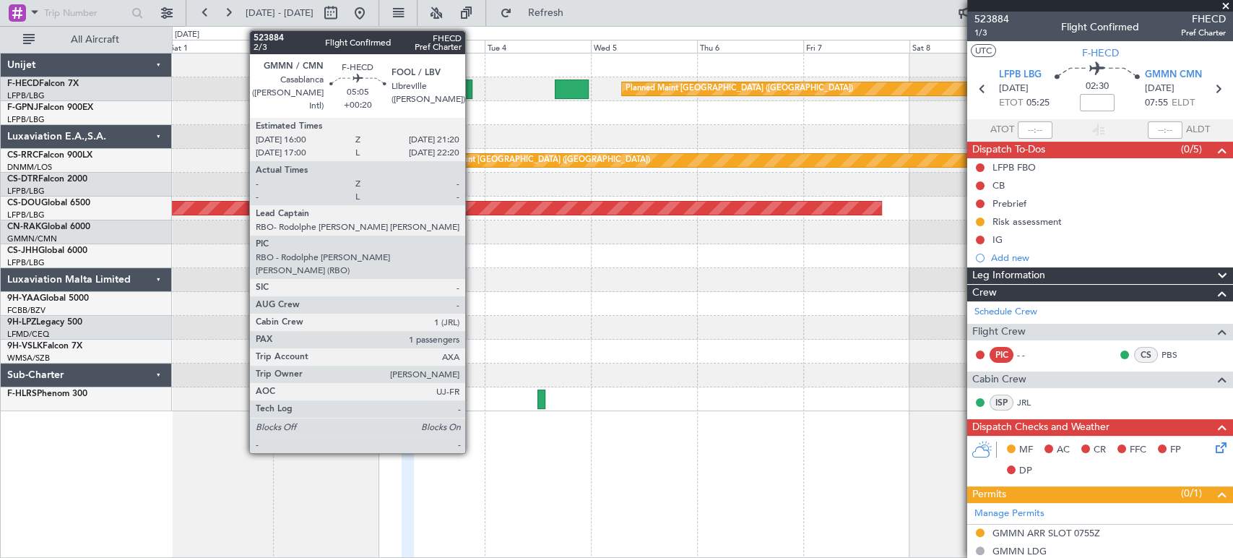
click at [472, 88] on div at bounding box center [460, 88] width 24 height 19
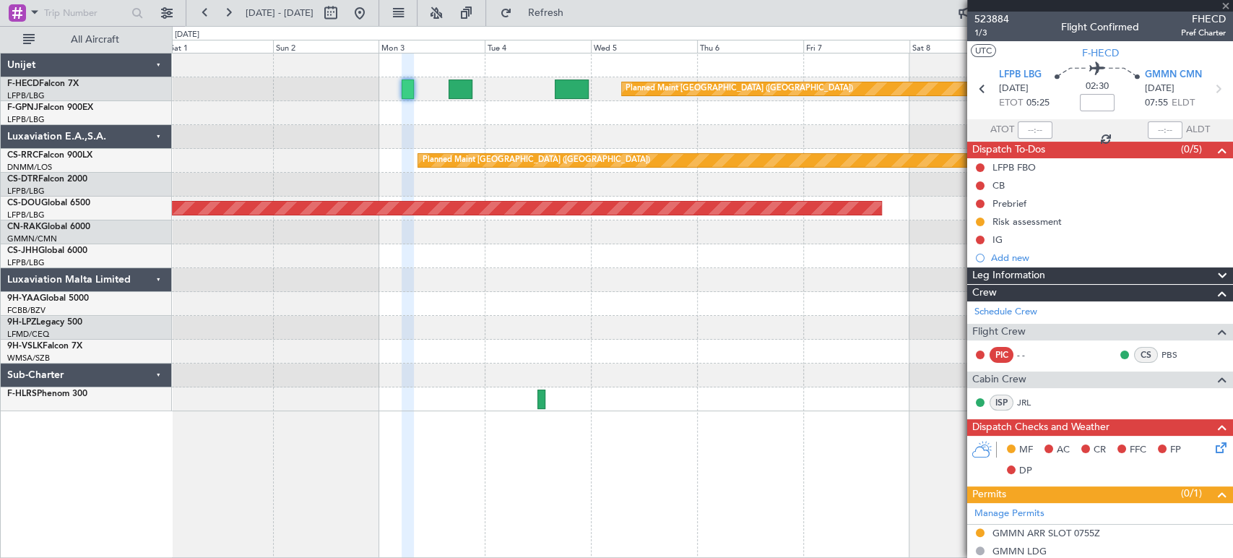
type input "+00:20"
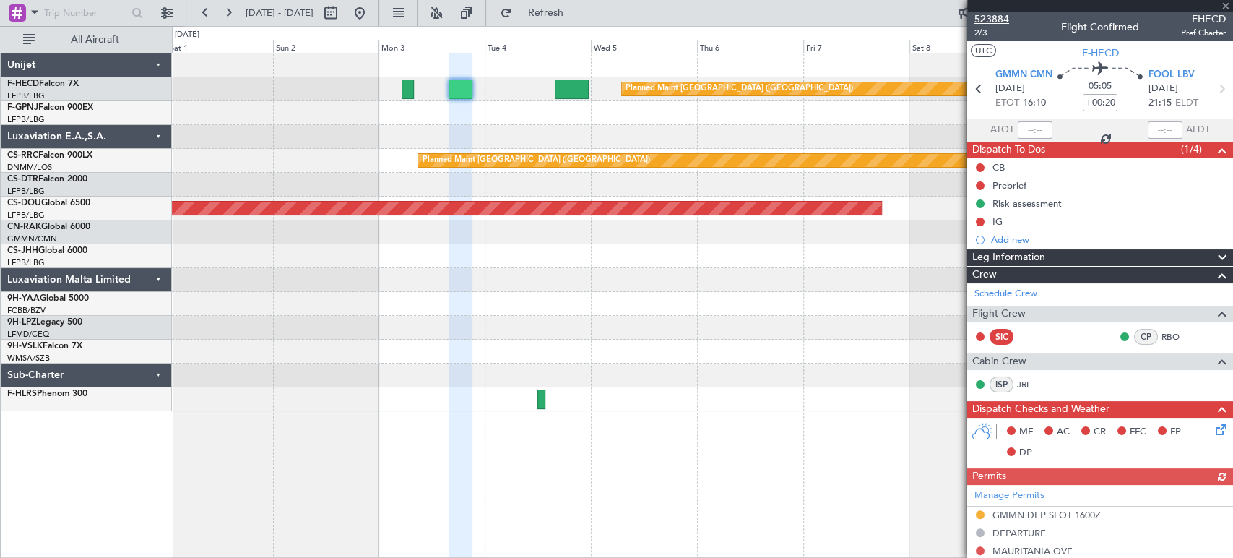
click at [998, 17] on span "523884" at bounding box center [991, 19] width 35 height 15
